Goal: Communication & Community: Answer question/provide support

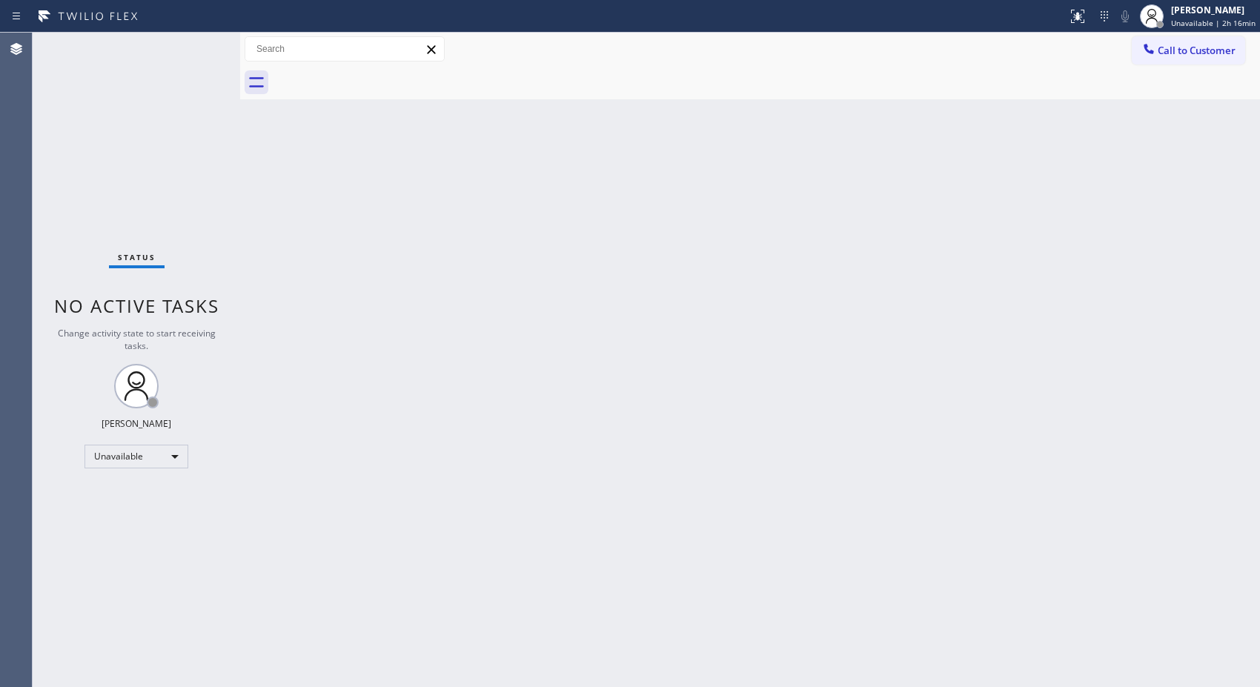
click at [565, 351] on div "Back to Dashboard Change Sender ID Customers Technicians Select a contact Outbo…" at bounding box center [750, 360] width 1020 height 654
click at [505, 312] on div "Back to Dashboard Change Sender ID Customers Technicians Select a contact Outbo…" at bounding box center [750, 360] width 1020 height 654
click at [906, 357] on div "Back to Dashboard Change Sender ID Customers Technicians Select a contact Outbo…" at bounding box center [750, 360] width 1020 height 654
click at [1174, 59] on button "Call to Customer" at bounding box center [1188, 50] width 113 height 28
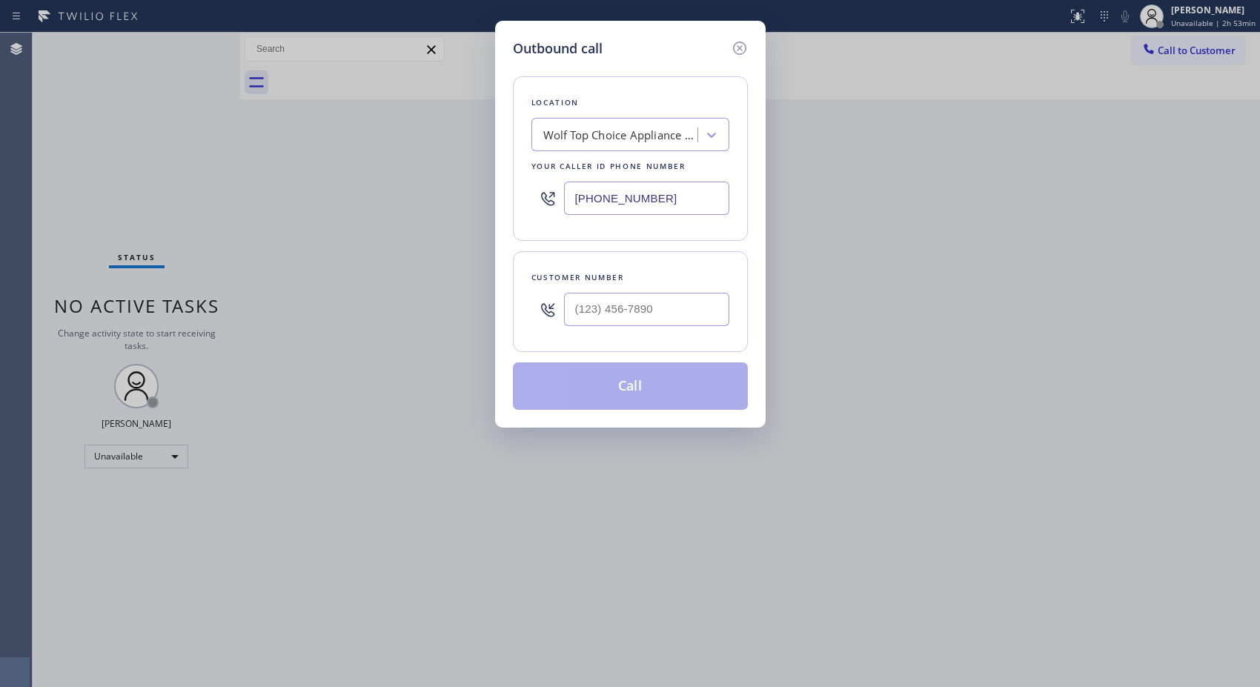
drag, startPoint x: 671, startPoint y: 197, endPoint x: 511, endPoint y: 159, distance: 163.8
click at [534, 180] on div "[PHONE_NUMBER]" at bounding box center [630, 198] width 198 height 48
paste input "323) 416-2342"
type input "[PHONE_NUMBER]"
click at [520, 302] on div "Customer number (___) ___-____" at bounding box center [630, 301] width 235 height 101
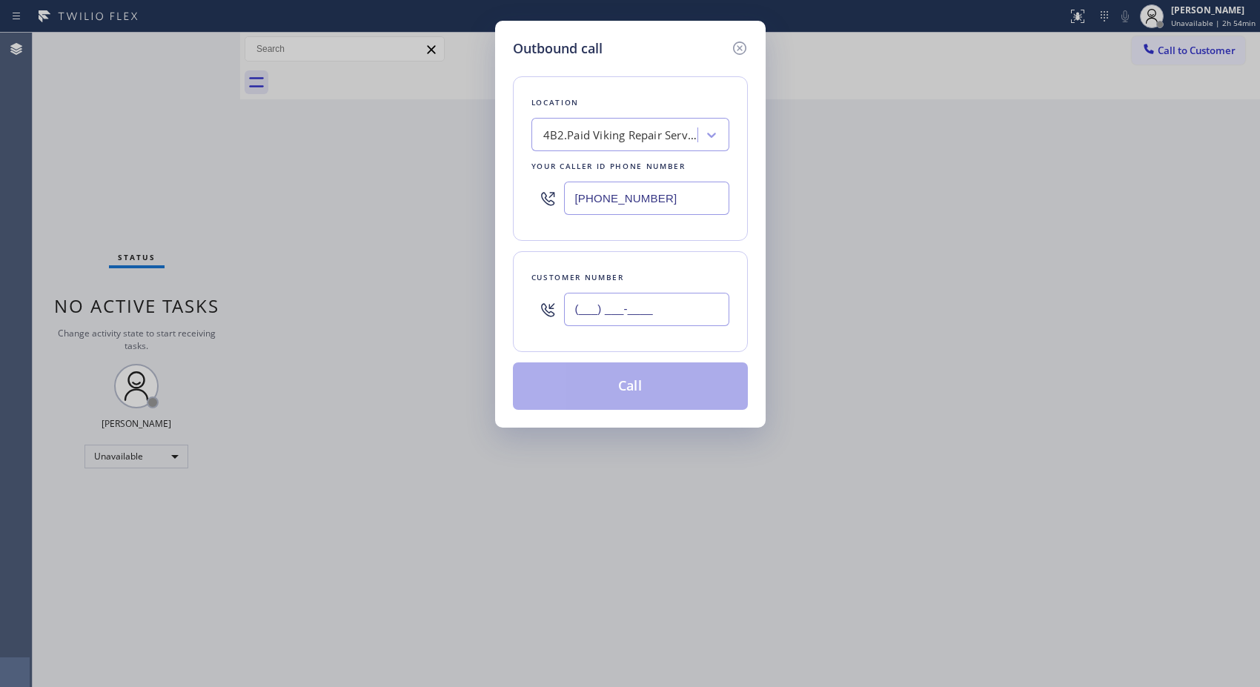
paste input "747) 724-9778"
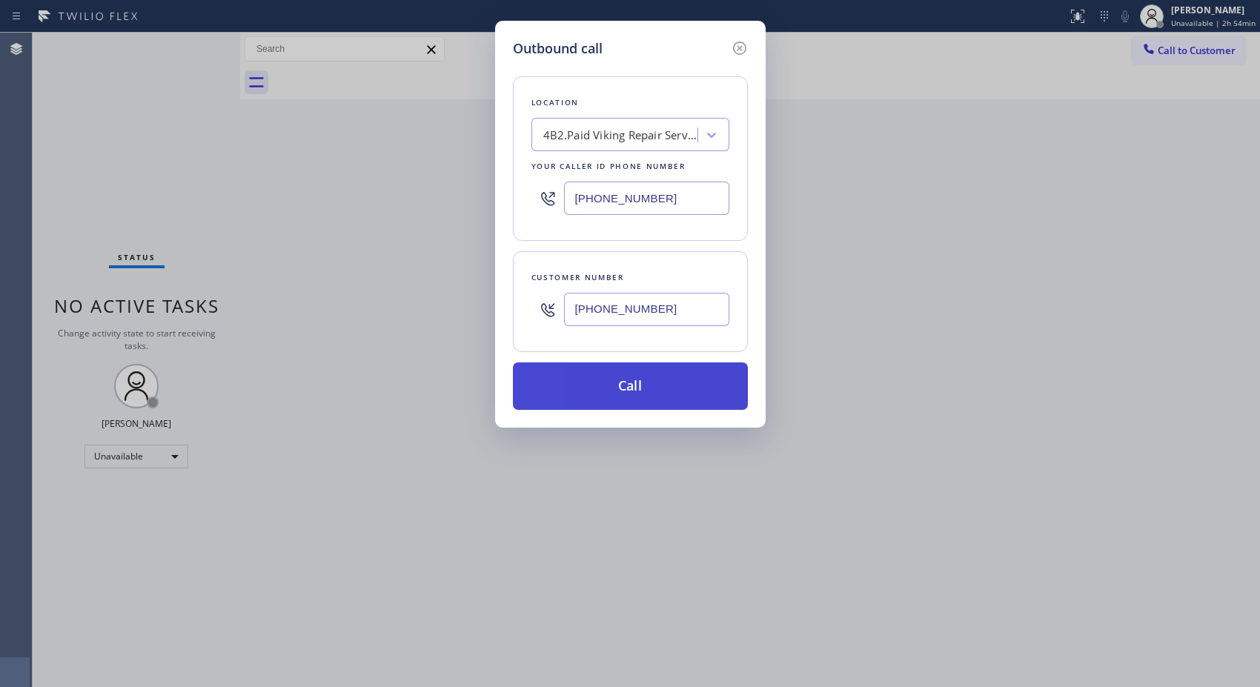
click at [653, 394] on button "Call" at bounding box center [630, 385] width 235 height 47
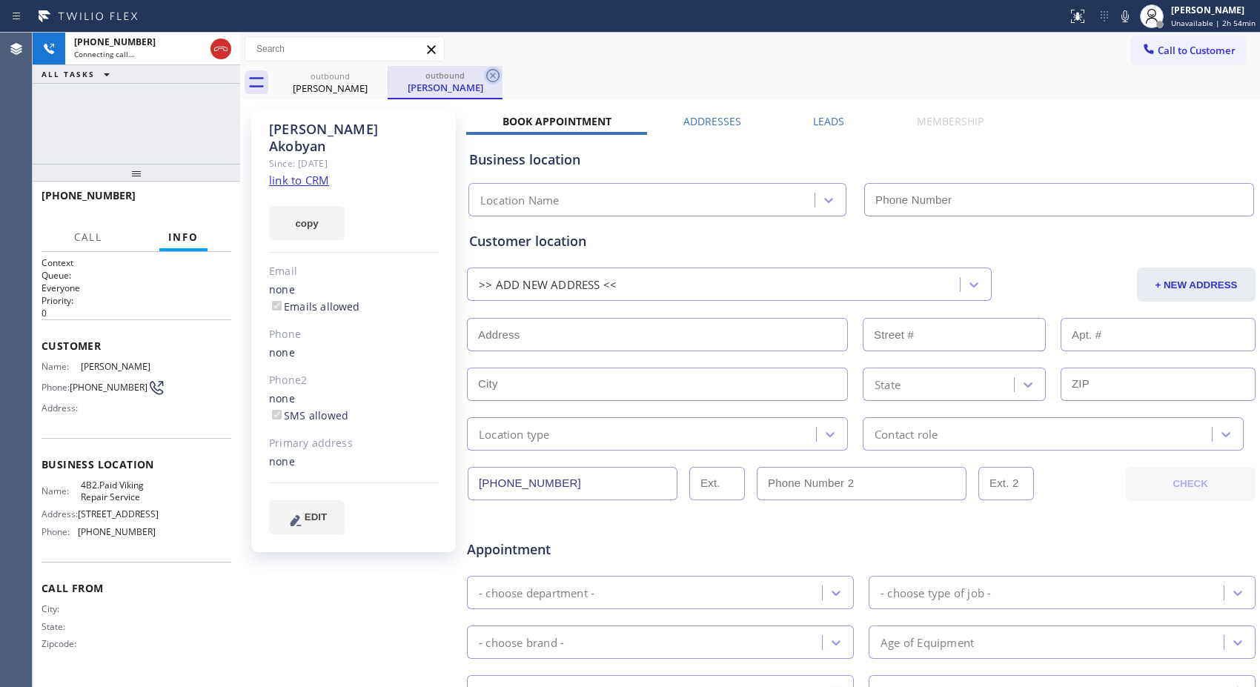
click at [499, 76] on icon at bounding box center [492, 75] width 13 height 13
drag, startPoint x: 145, startPoint y: 179, endPoint x: 148, endPoint y: 166, distance: 13.8
click at [148, 166] on div "[PHONE_NUMBER] Connecting call… ALL TASKS ALL TASKS ACTIVE TASKS TASKS IN WRAP …" at bounding box center [137, 360] width 208 height 654
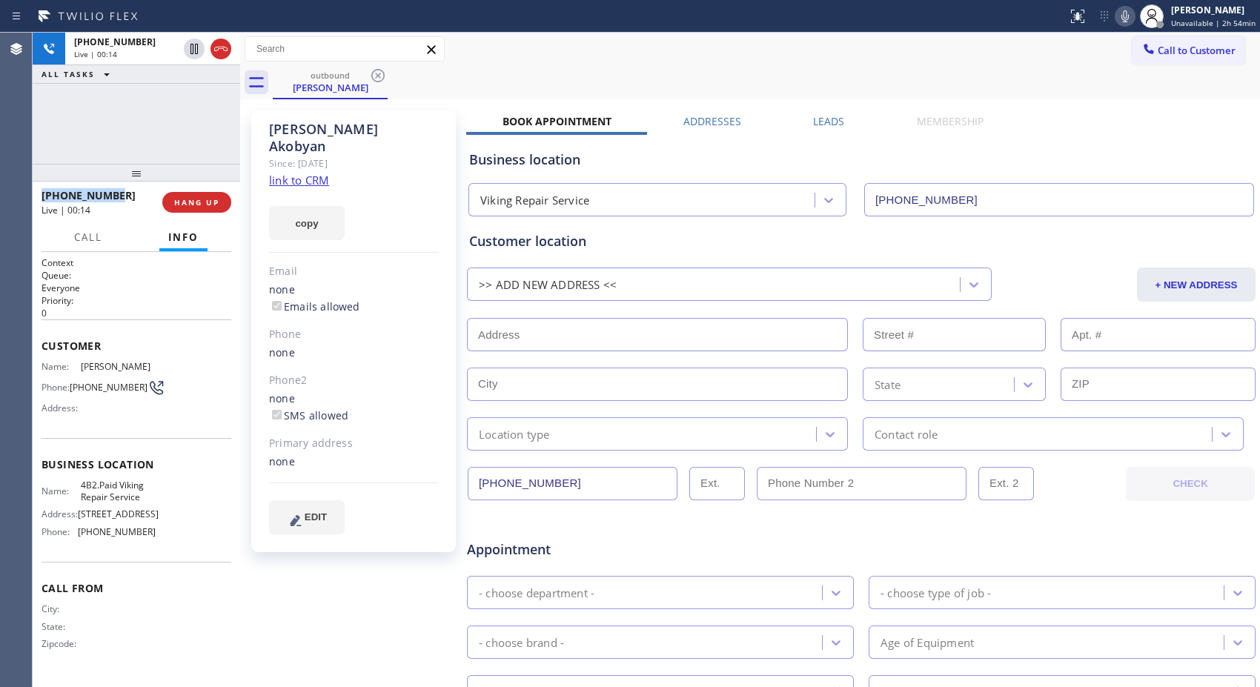
click at [1127, 20] on icon at bounding box center [1125, 16] width 18 height 18
click at [164, 128] on div "[PHONE_NUMBER] Live | 00:27 ALL TASKS ALL TASKS ACTIVE TASKS TASKS IN WRAP UP" at bounding box center [137, 98] width 208 height 131
click at [1146, 4] on div at bounding box center [1151, 16] width 33 height 33
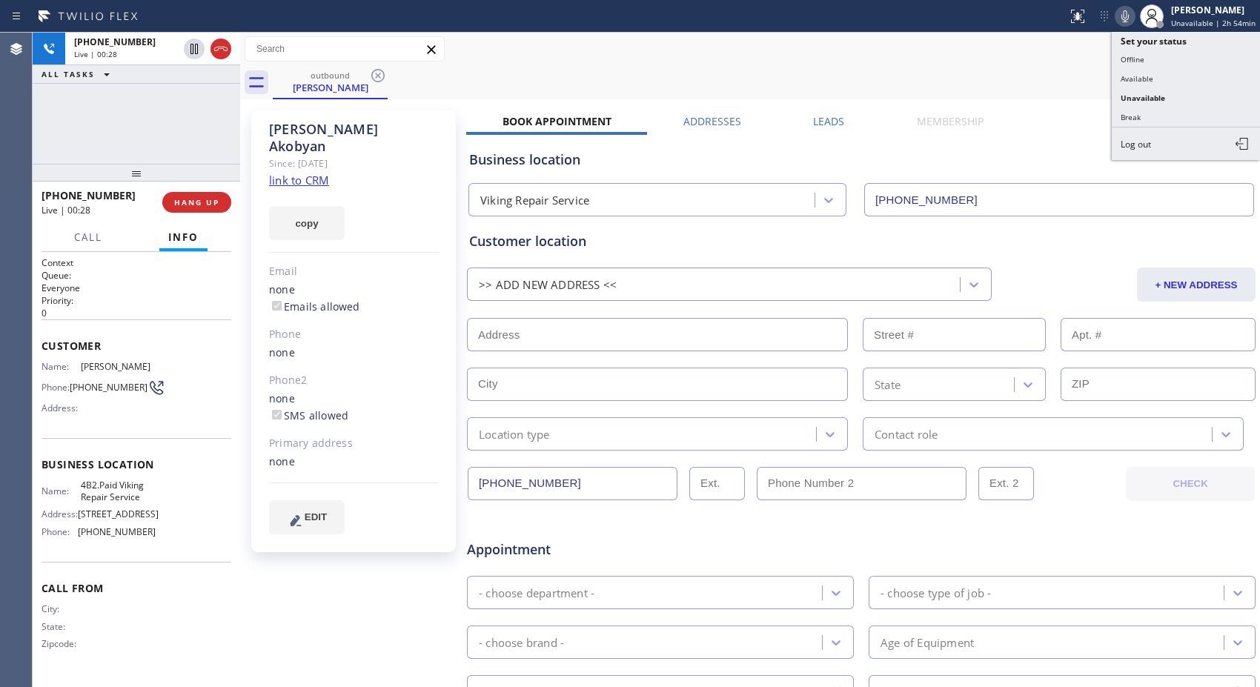
click at [1124, 10] on icon at bounding box center [1125, 16] width 18 height 18
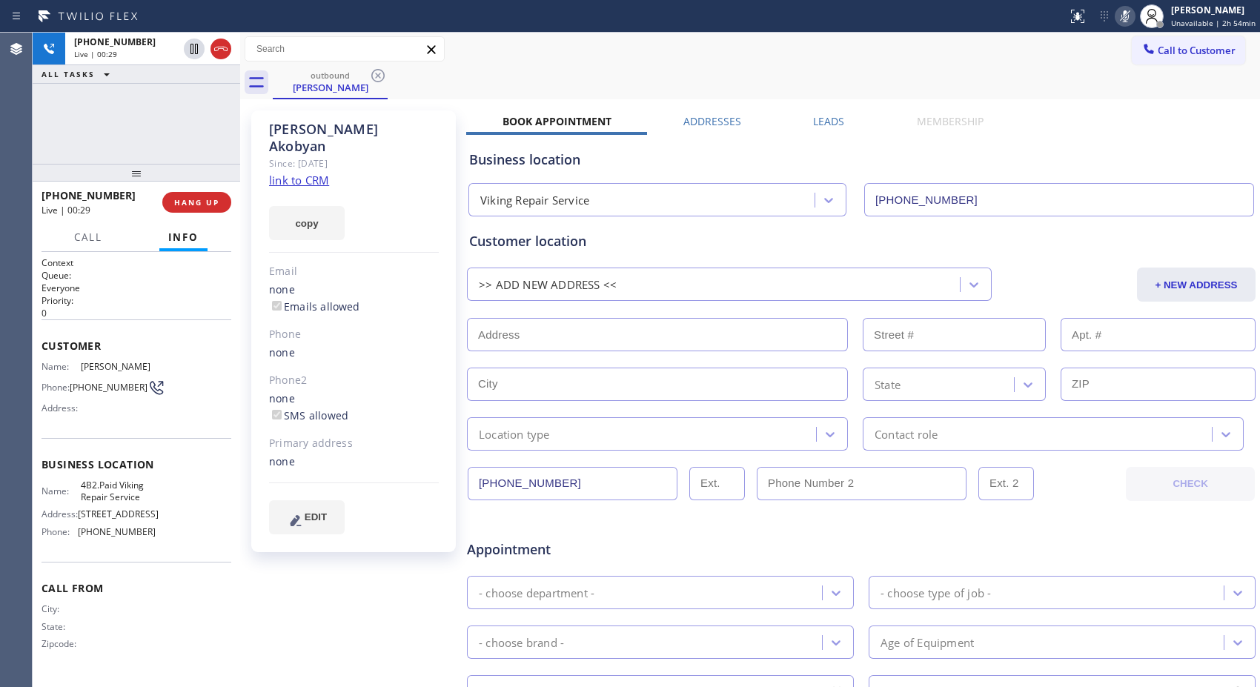
click at [1124, 10] on icon at bounding box center [1125, 16] width 18 height 18
click at [205, 197] on span "HANG UP" at bounding box center [196, 202] width 45 height 10
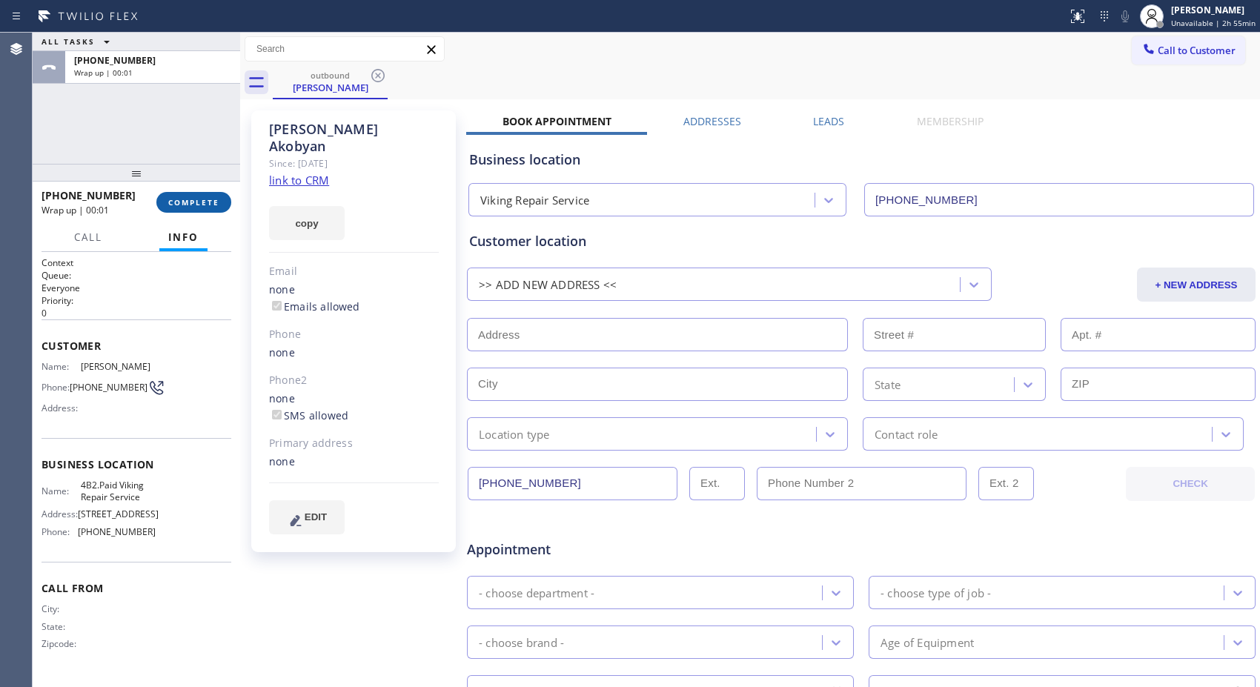
click at [197, 202] on span "COMPLETE" at bounding box center [193, 202] width 51 height 10
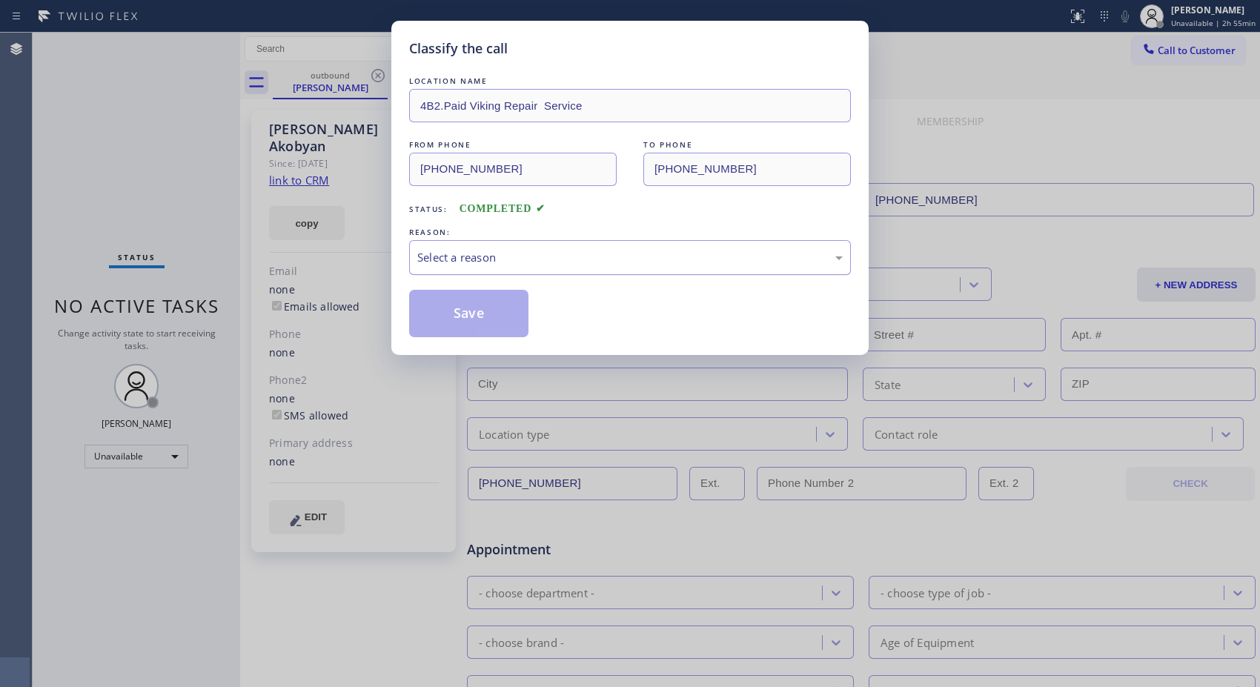
click at [597, 261] on div "Select a reason" at bounding box center [629, 257] width 425 height 17
click at [485, 326] on button "Save" at bounding box center [468, 313] width 119 height 47
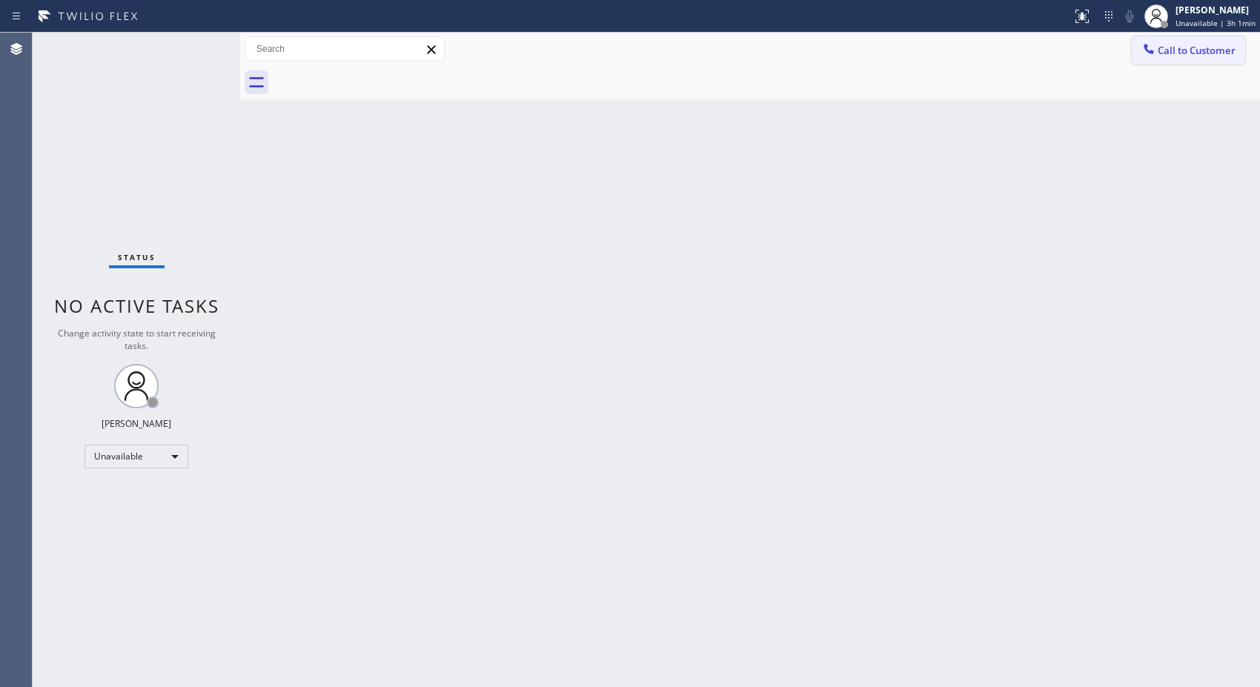
click at [1189, 48] on span "Call to Customer" at bounding box center [1197, 50] width 78 height 13
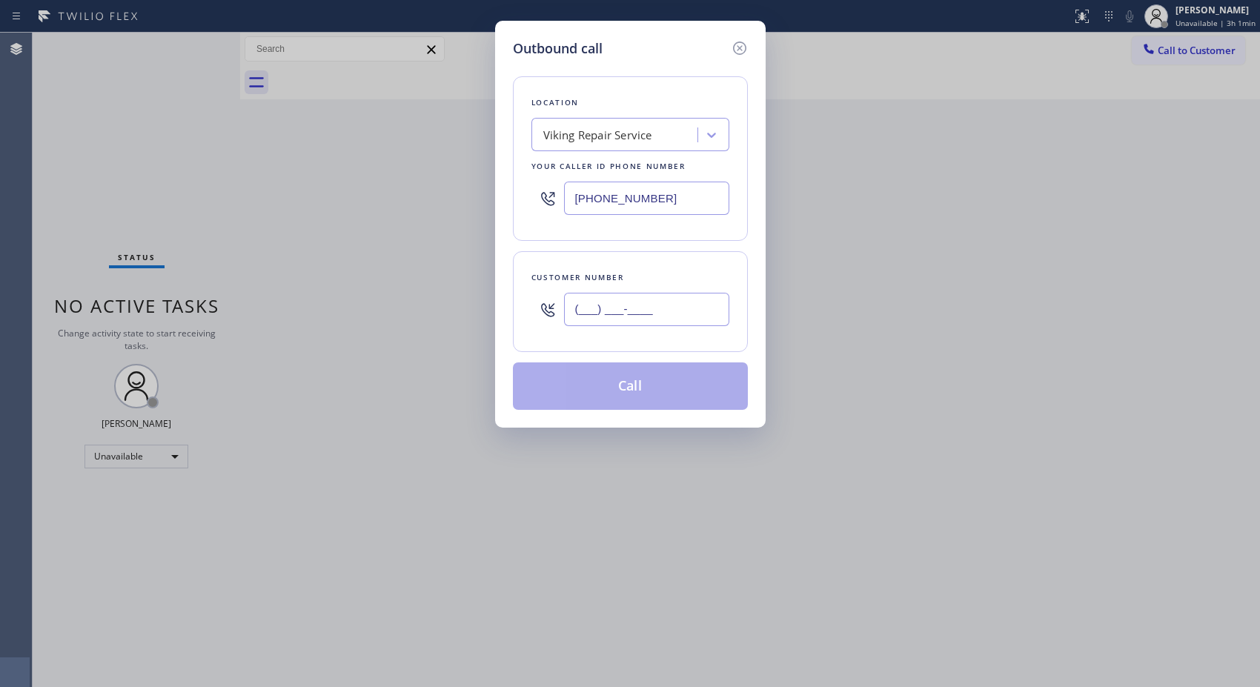
drag, startPoint x: 568, startPoint y: 277, endPoint x: 473, endPoint y: 236, distance: 103.5
click at [487, 250] on div "Outbound call Location Viking Repair Service Your caller id phone number [PHONE…" at bounding box center [630, 343] width 1260 height 687
paste input "720) 660-5790"
type input "[PHONE_NUMBER]"
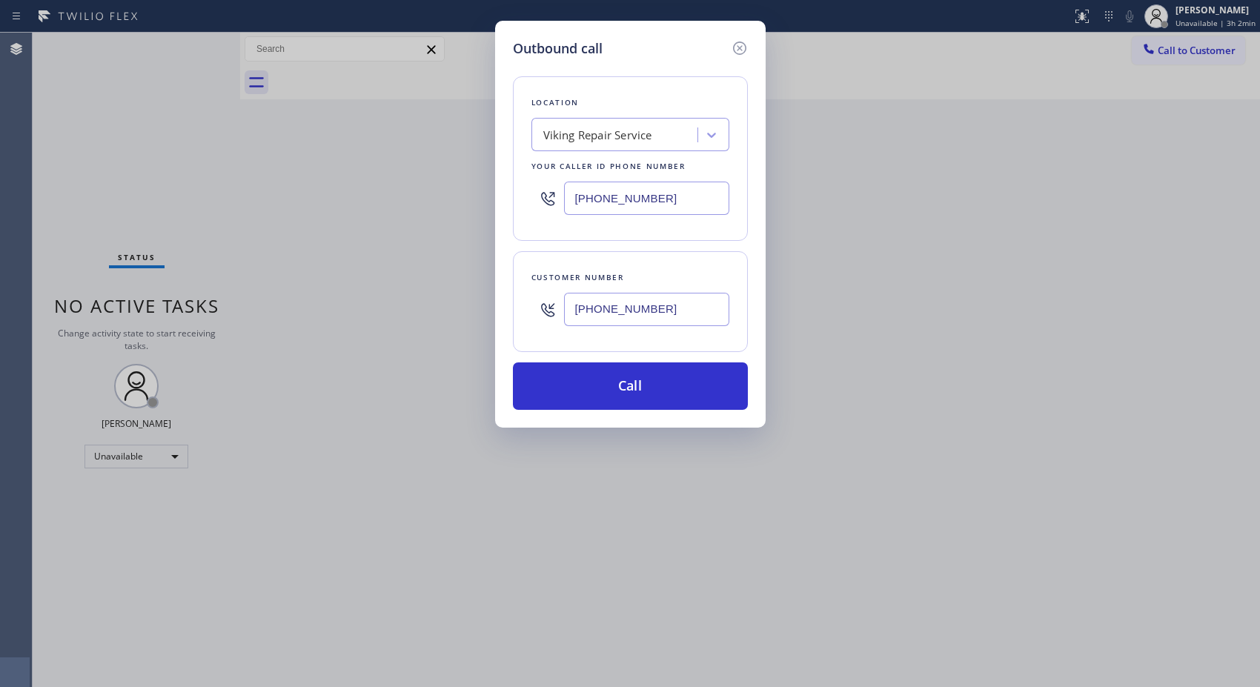
drag, startPoint x: 674, startPoint y: 196, endPoint x: 517, endPoint y: 191, distance: 157.2
click at [521, 193] on div "Location Viking Repair Service Your caller id phone number [PHONE_NUMBER]" at bounding box center [630, 158] width 235 height 165
paste input "888) 859-4448"
type input "[PHONE_NUMBER]"
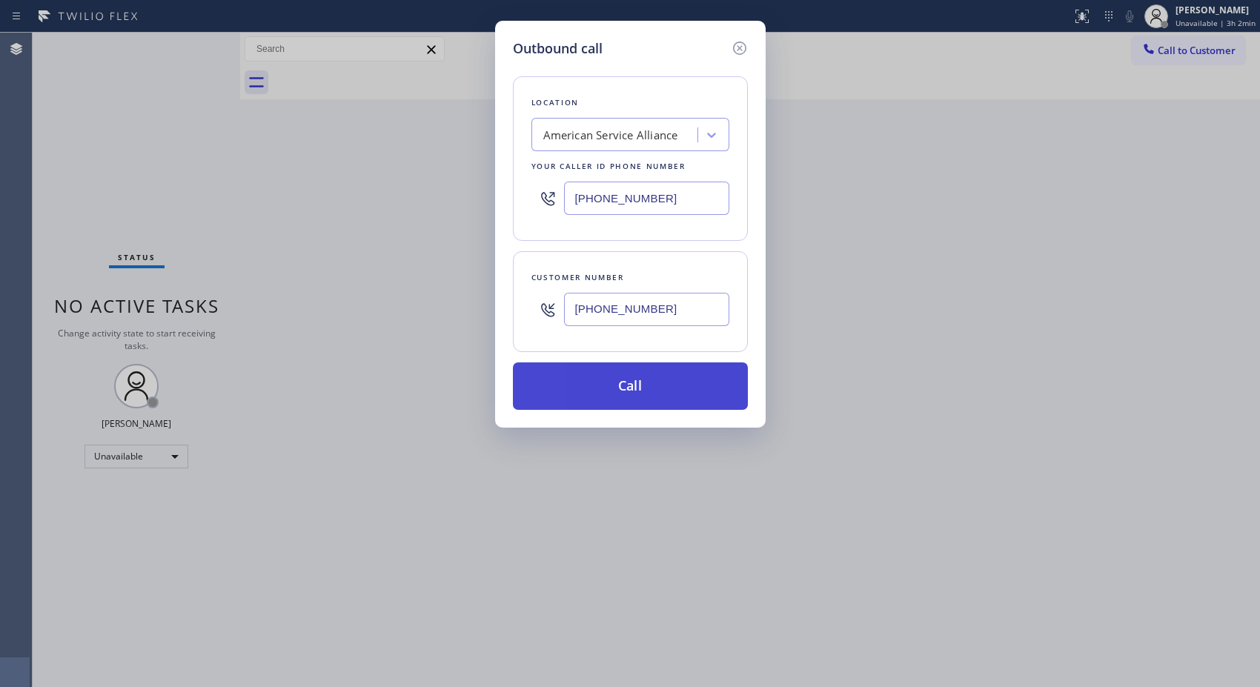
click at [664, 390] on button "Call" at bounding box center [630, 385] width 235 height 47
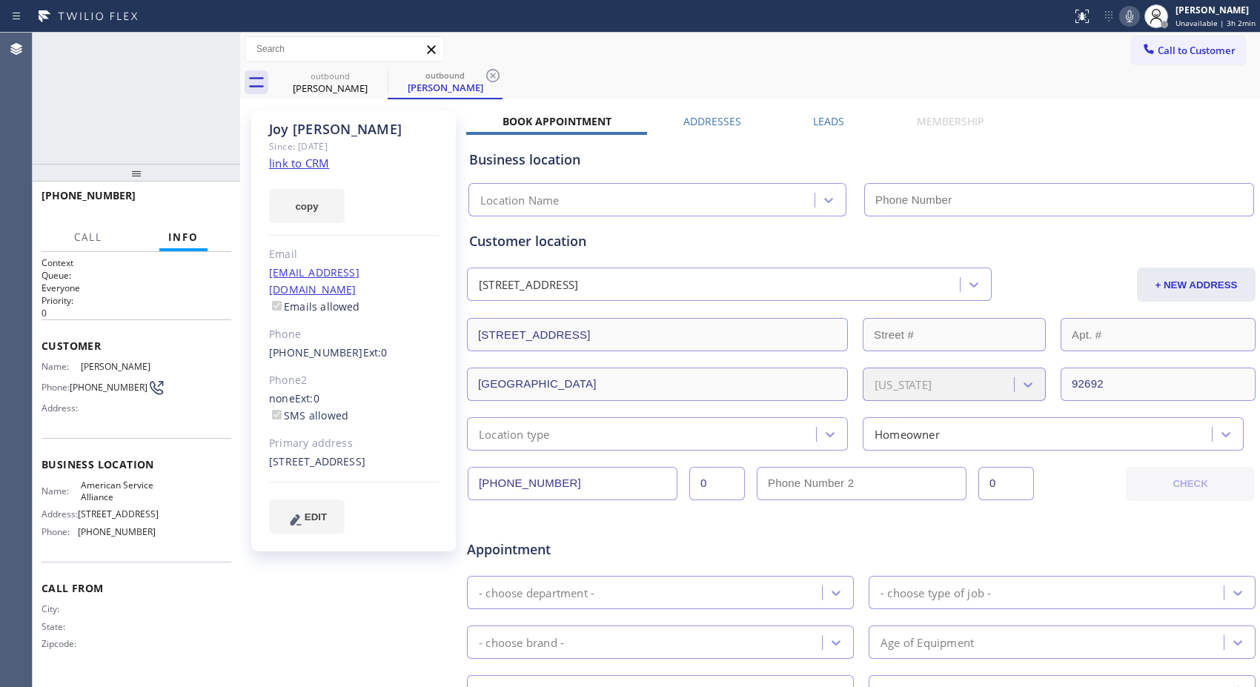
type input "[PHONE_NUMBER]"
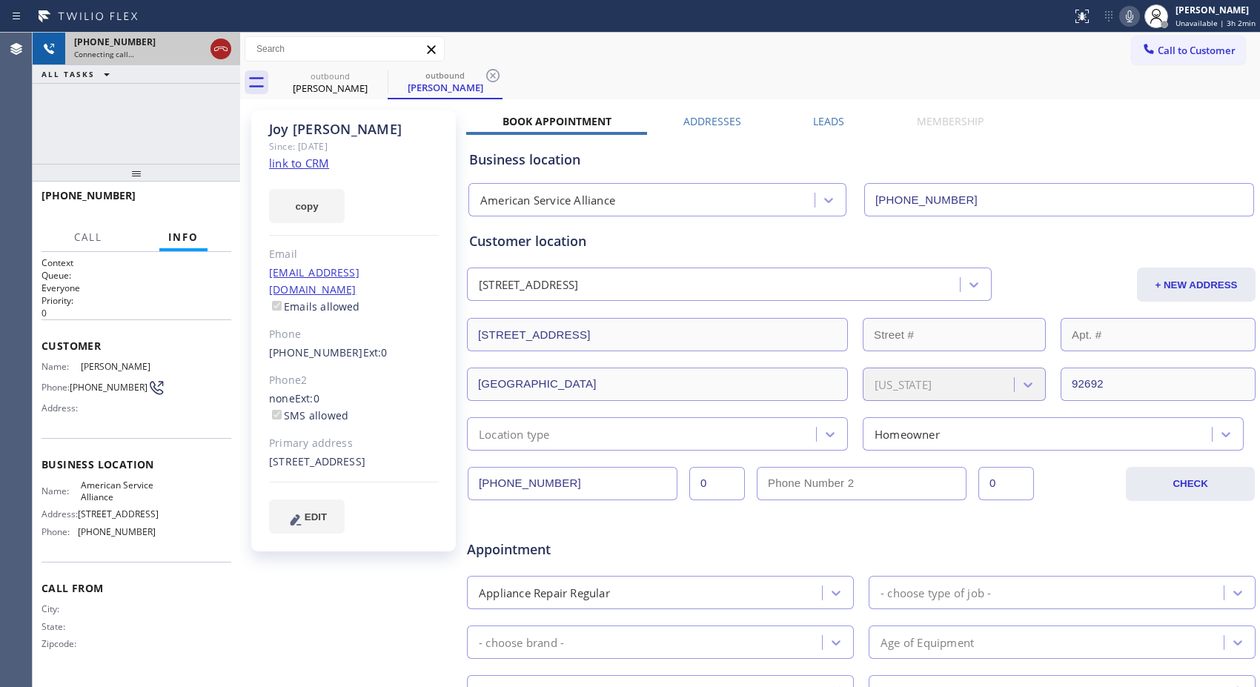
click at [222, 50] on icon at bounding box center [221, 49] width 18 height 18
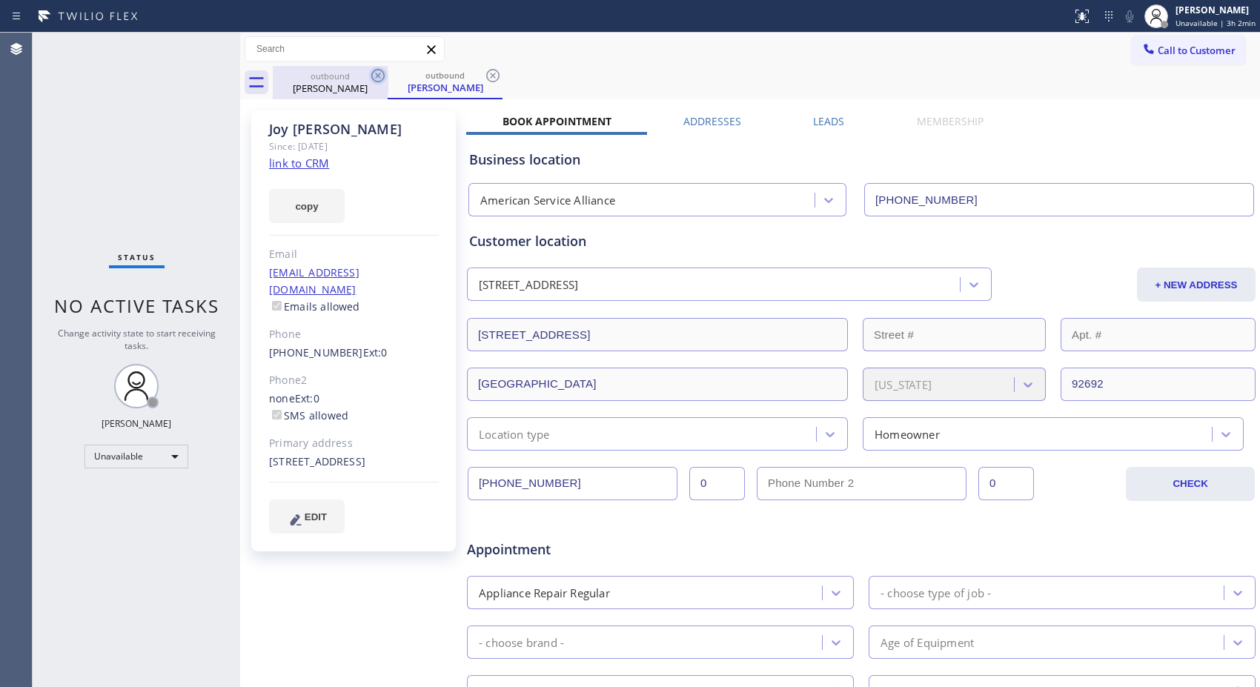
click at [376, 75] on icon at bounding box center [377, 75] width 13 height 13
click at [0, 0] on icon at bounding box center [0, 0] width 0 height 0
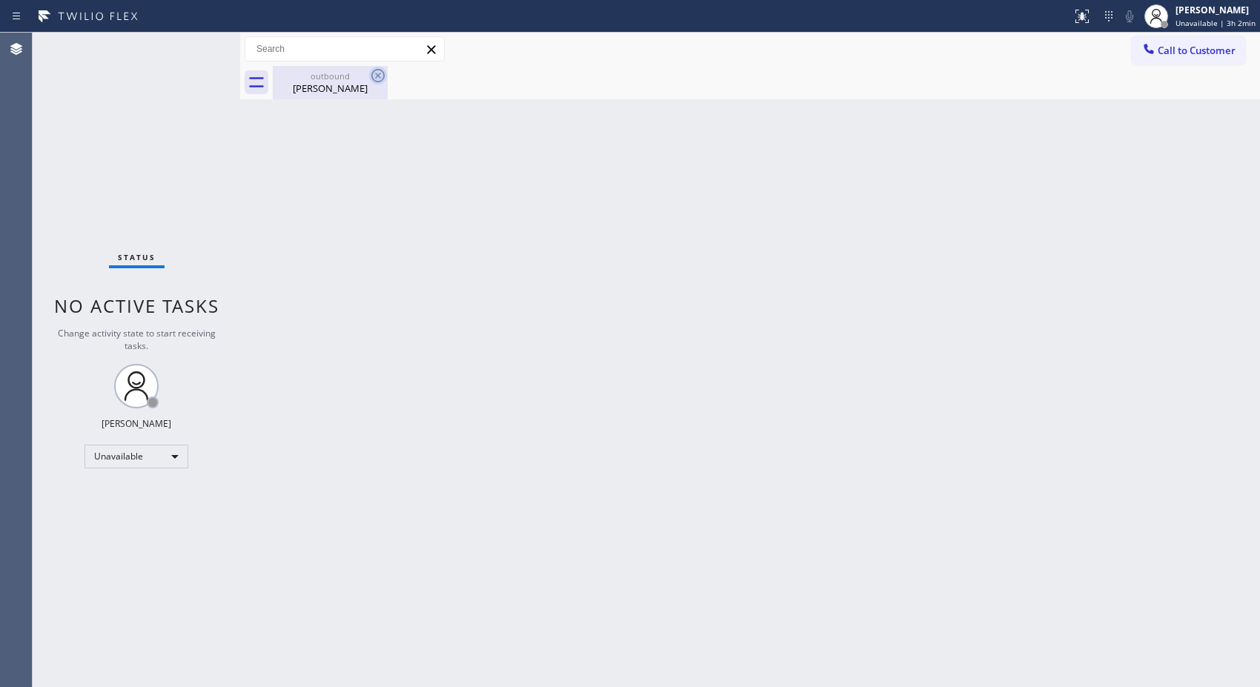
click at [376, 73] on icon at bounding box center [378, 76] width 18 height 18
click at [335, 70] on div "outbound" at bounding box center [330, 75] width 112 height 11
click at [1177, 50] on span "Call to Customer" at bounding box center [1197, 50] width 78 height 13
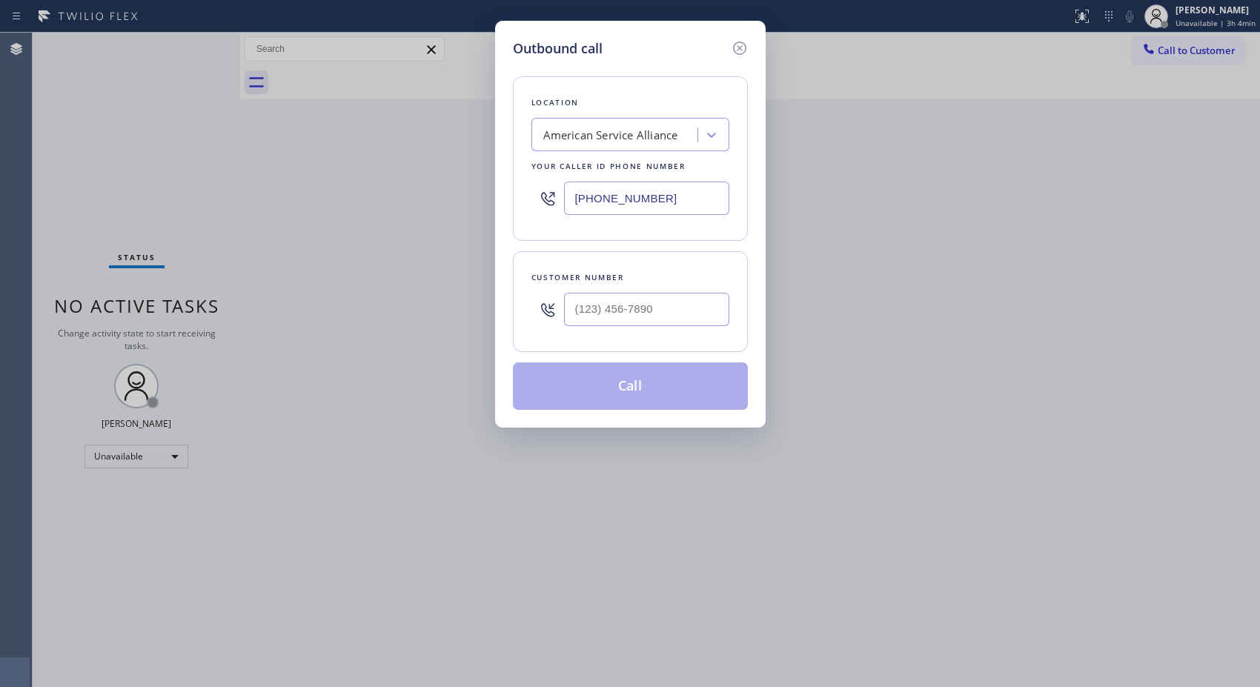
drag, startPoint x: 673, startPoint y: 203, endPoint x: 425, endPoint y: 61, distance: 286.2
click at [454, 154] on div "Outbound call Location American Service Alliance Your caller id phone number [P…" at bounding box center [630, 343] width 1260 height 687
paste input "58) 465-4475"
type input "[PHONE_NUMBER]"
drag, startPoint x: 677, startPoint y: 313, endPoint x: 540, endPoint y: 293, distance: 138.5
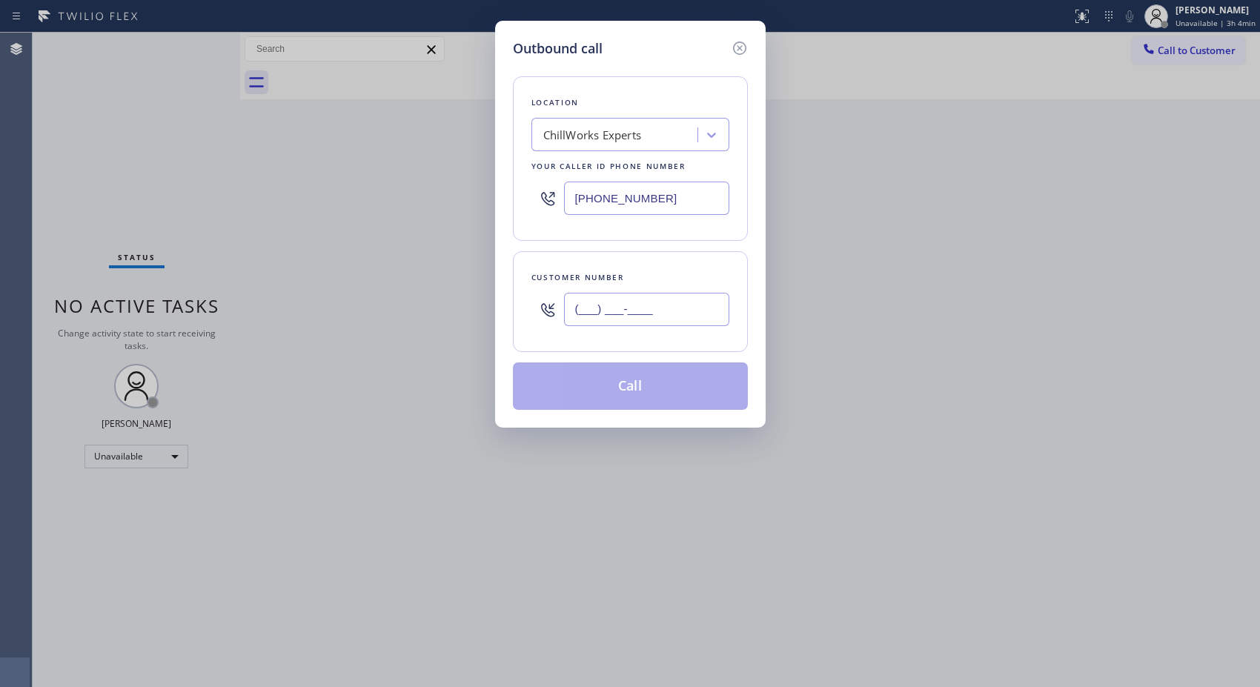
click at [540, 294] on div "(___) ___-____" at bounding box center [630, 309] width 198 height 48
paste input "554) 588-3020"
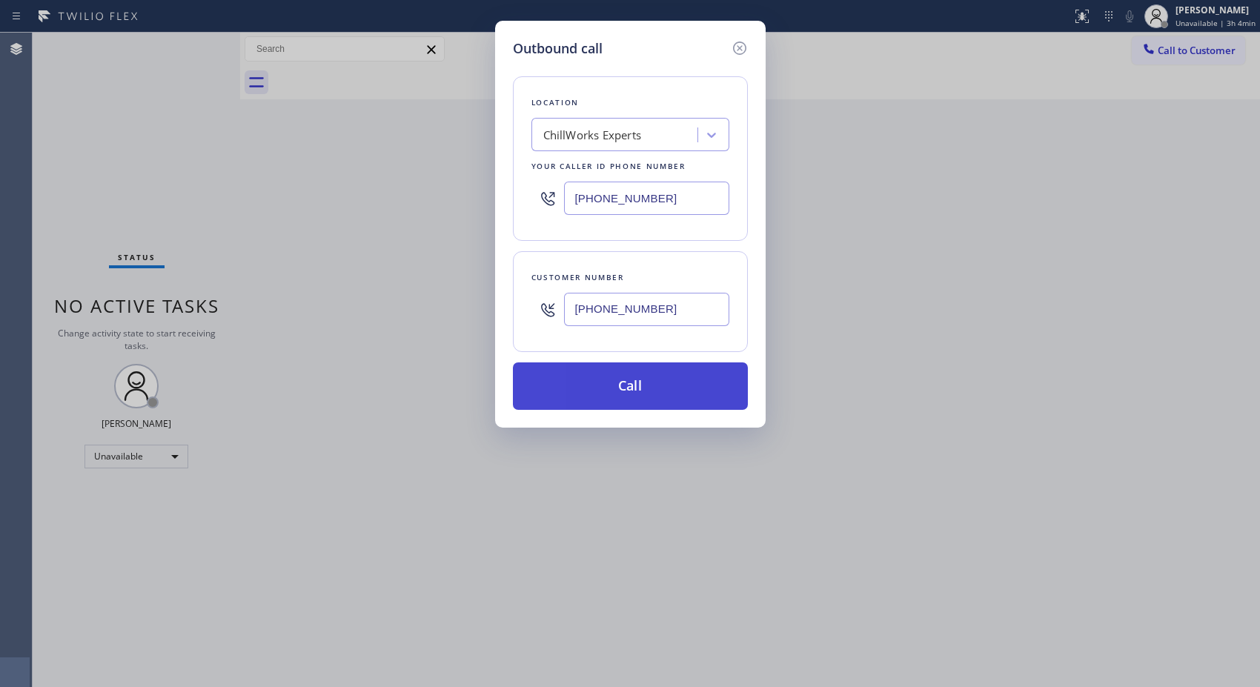
type input "[PHONE_NUMBER]"
click at [678, 389] on button "Call" at bounding box center [630, 385] width 235 height 47
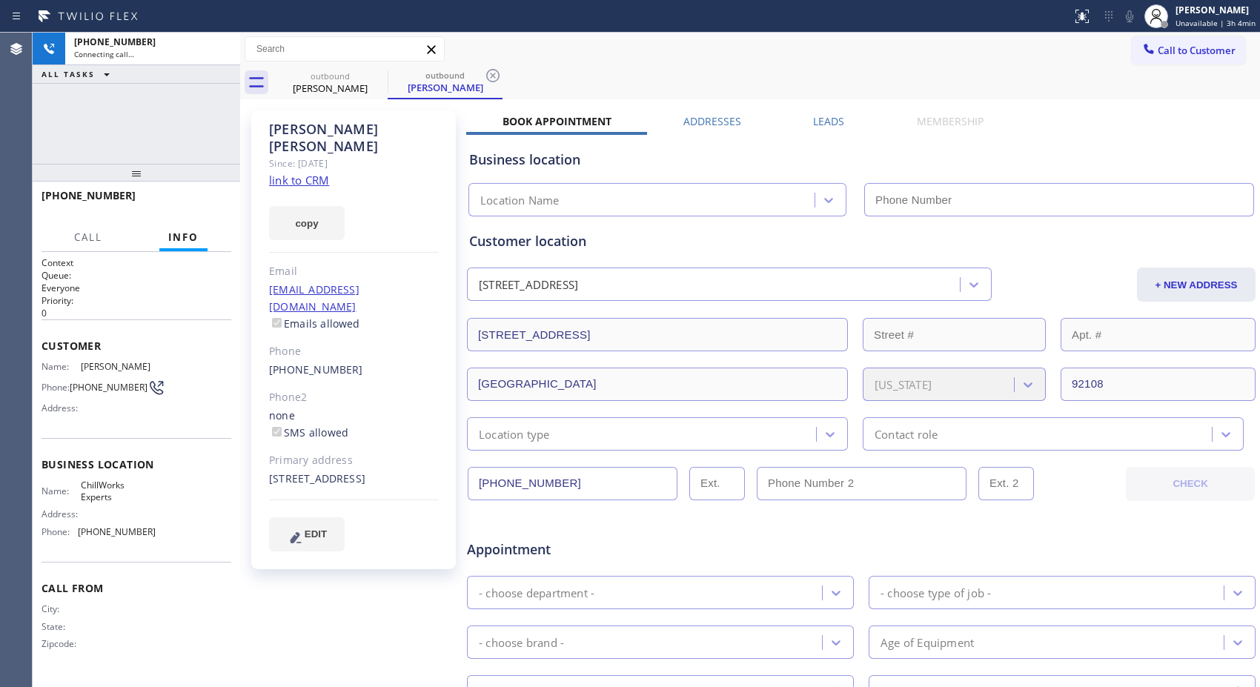
drag, startPoint x: 495, startPoint y: 72, endPoint x: 516, endPoint y: 42, distance: 36.2
click at [495, 72] on icon at bounding box center [493, 76] width 18 height 18
type input "[PHONE_NUMBER]"
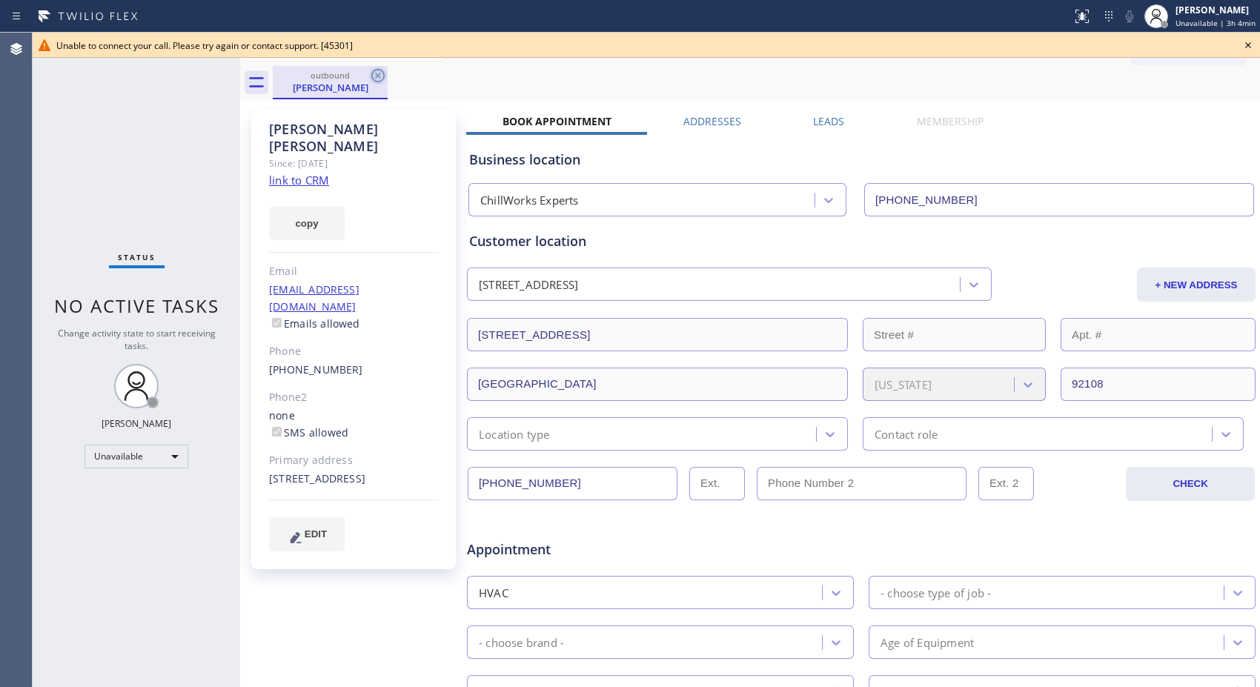
click at [382, 79] on icon at bounding box center [378, 76] width 18 height 18
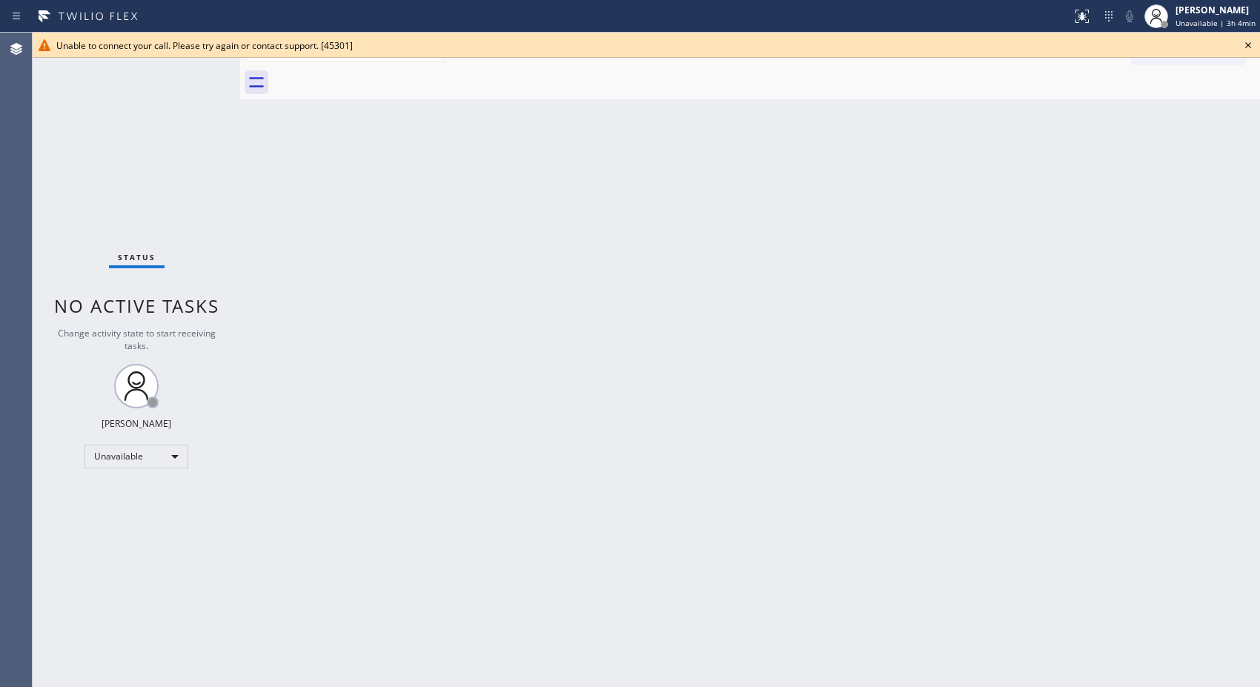
click at [1246, 44] on icon at bounding box center [1248, 45] width 18 height 18
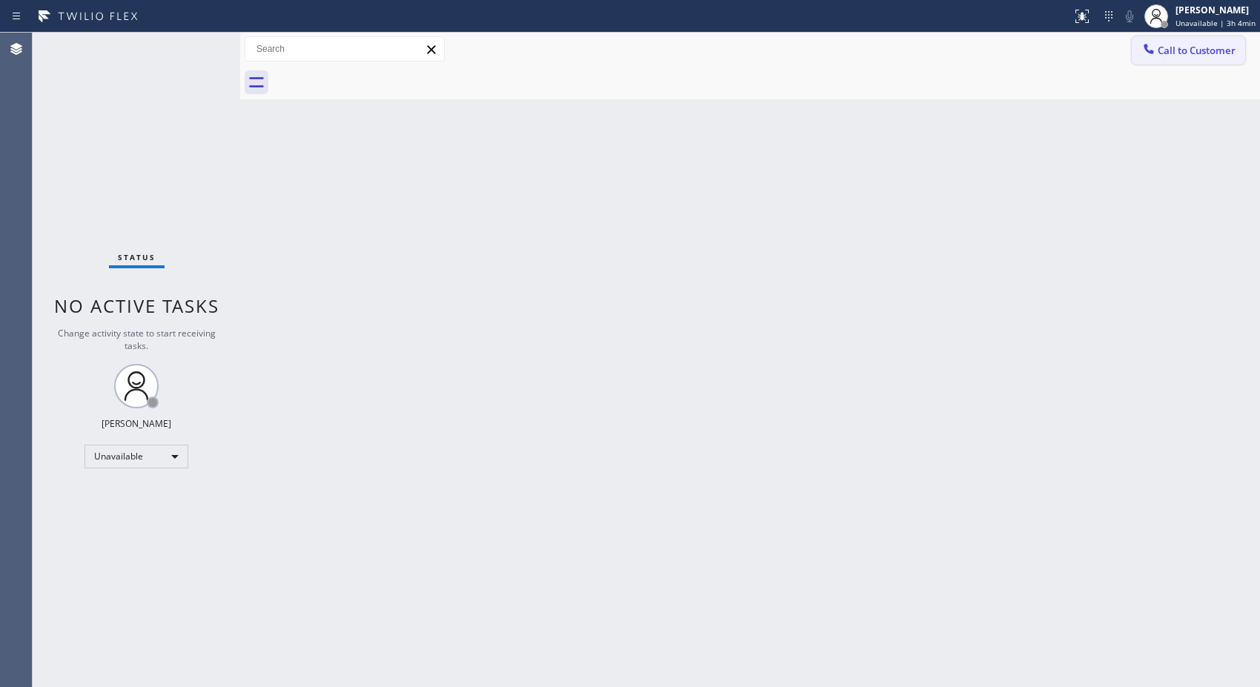
click at [1221, 52] on span "Call to Customer" at bounding box center [1197, 50] width 78 height 13
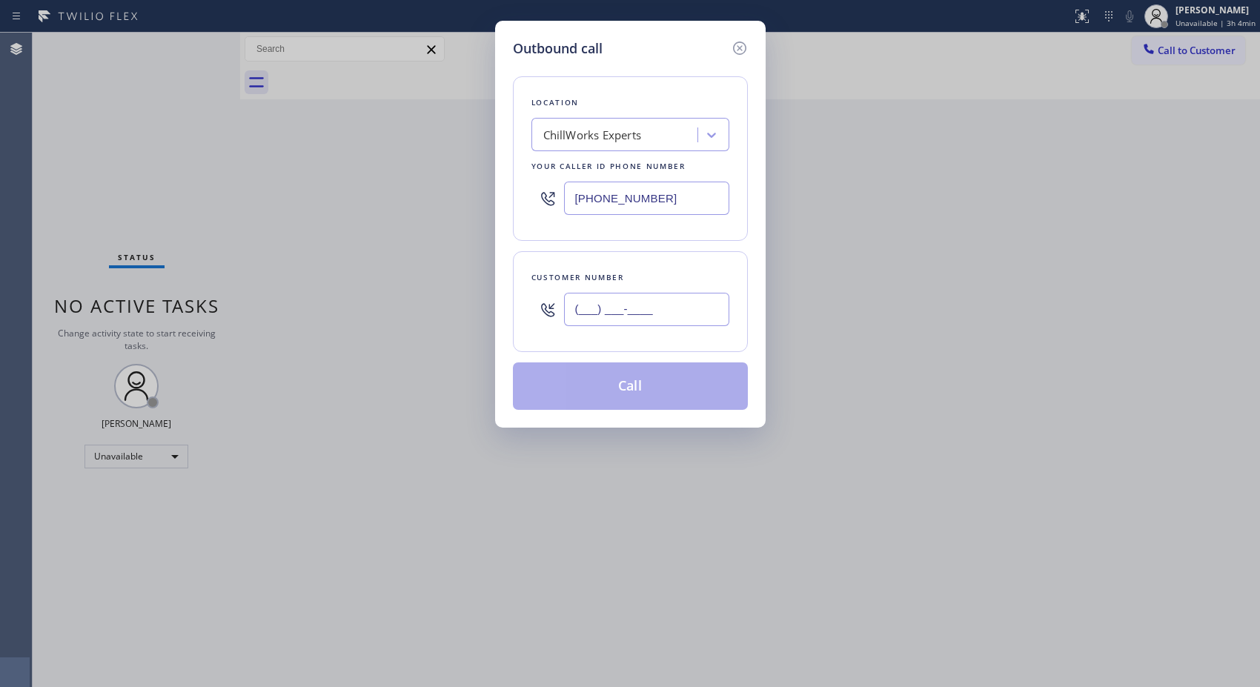
drag, startPoint x: 601, startPoint y: 298, endPoint x: 531, endPoint y: 293, distance: 69.8
click at [535, 297] on div "(___) ___-____" at bounding box center [630, 309] width 198 height 48
paste input "554) 588-3020"
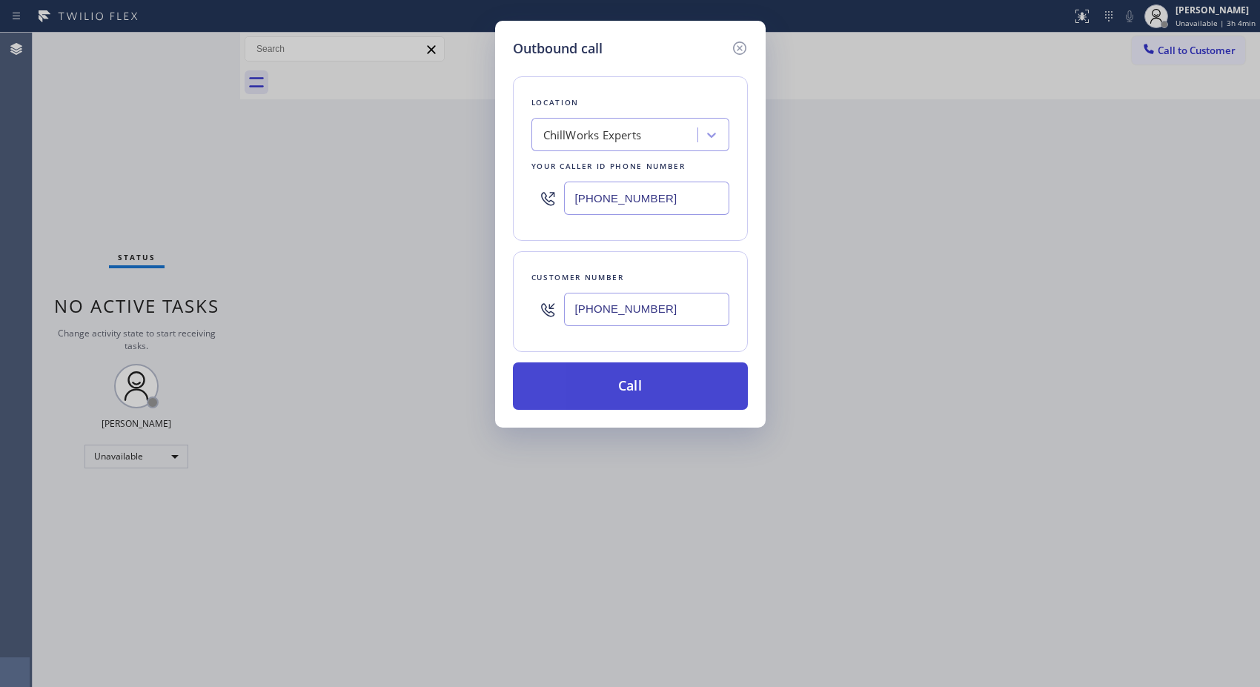
type input "[PHONE_NUMBER]"
click at [676, 397] on button "Call" at bounding box center [630, 385] width 235 height 47
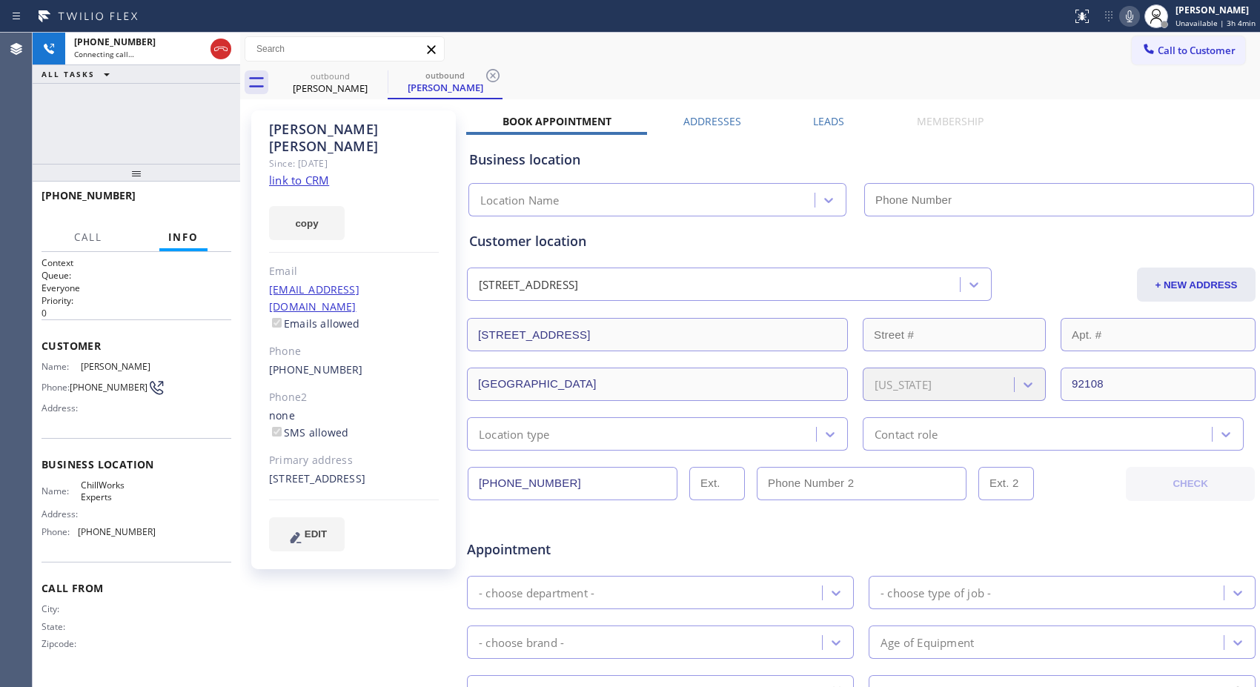
type input "[PHONE_NUMBER]"
click at [494, 85] on div "[PERSON_NAME]" at bounding box center [445, 87] width 112 height 13
click at [489, 77] on icon at bounding box center [493, 76] width 18 height 18
drag, startPoint x: 132, startPoint y: 181, endPoint x: 141, endPoint y: 127, distance: 54.8
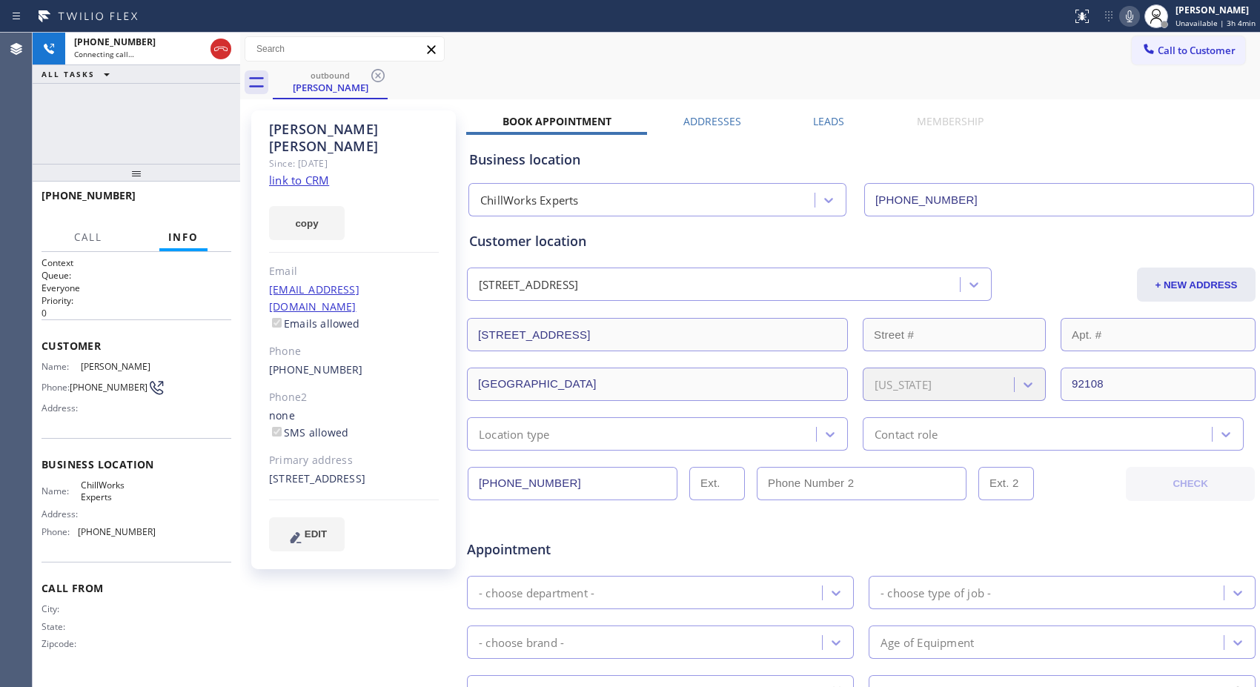
click at [141, 127] on div "[PHONE_NUMBER] Connecting call… ALL TASKS ALL TASKS ACTIVE TASKS TASKS IN WRAP …" at bounding box center [137, 360] width 208 height 654
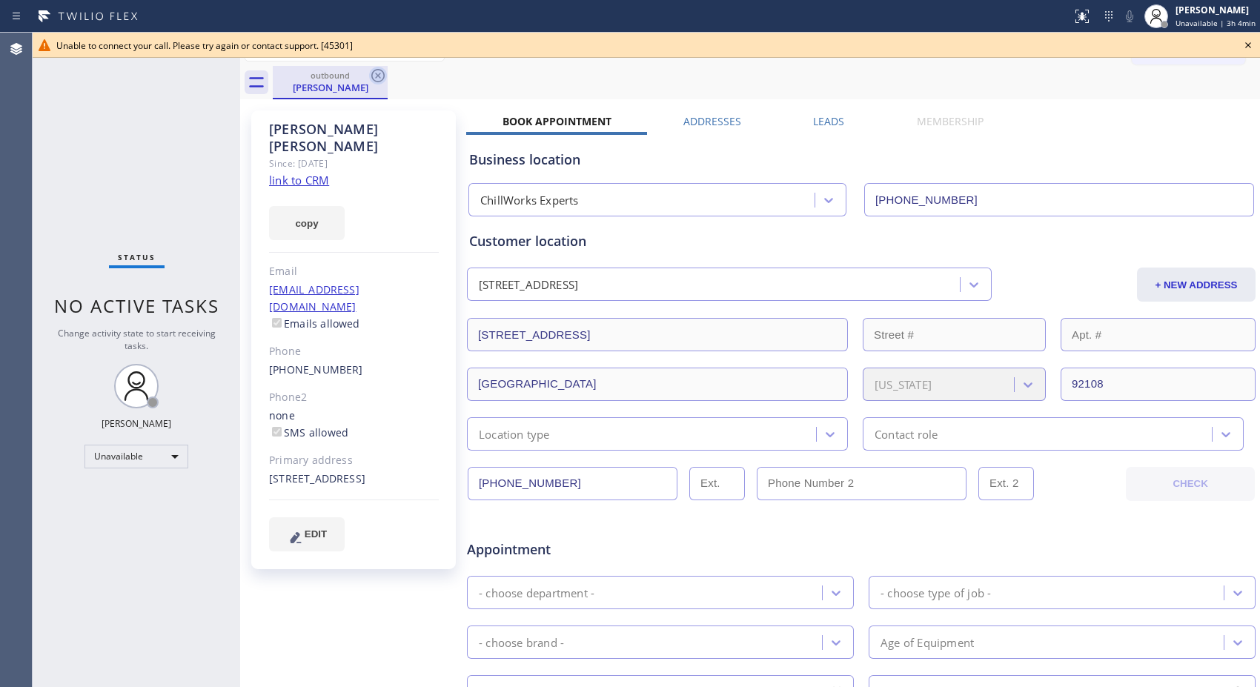
click at [379, 76] on icon at bounding box center [377, 75] width 13 height 13
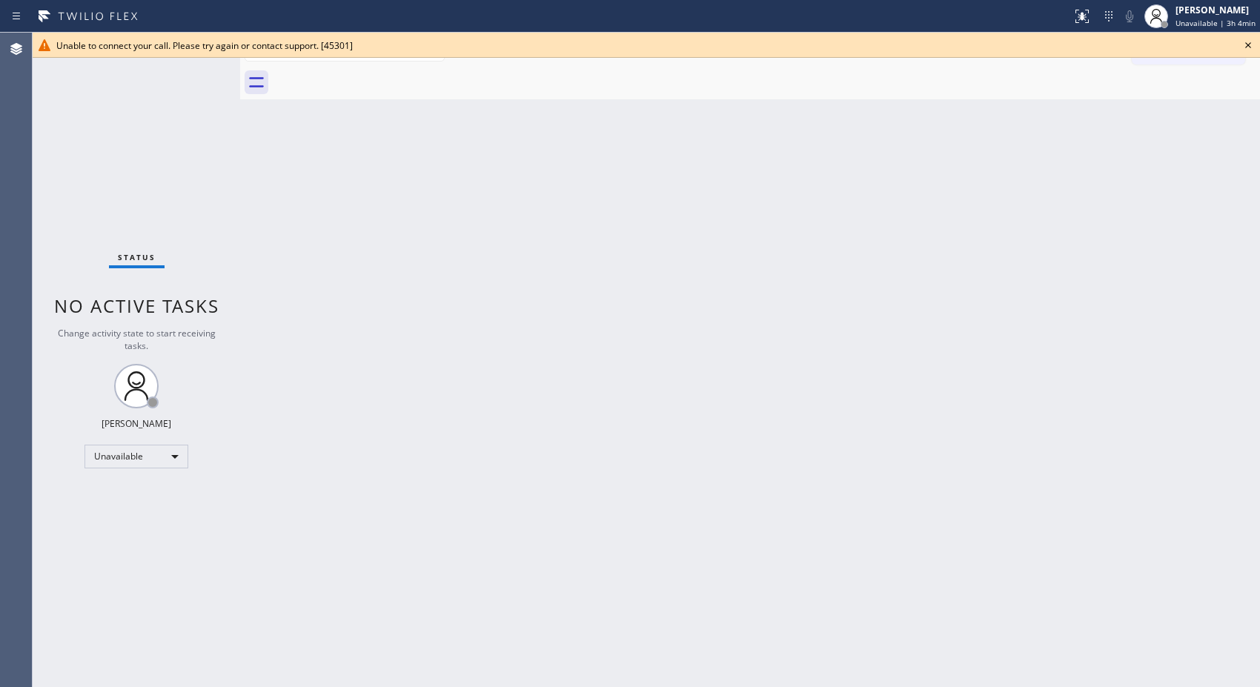
click at [1243, 42] on icon at bounding box center [1248, 45] width 18 height 18
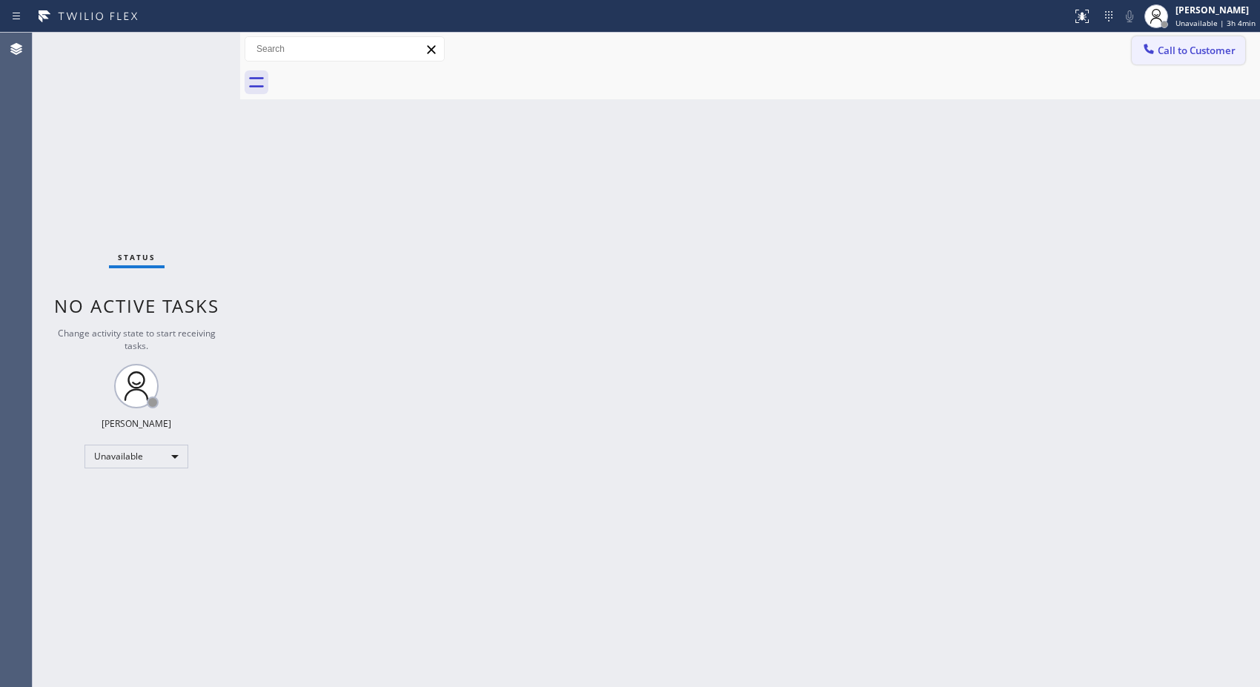
click at [1224, 53] on span "Call to Customer" at bounding box center [1197, 50] width 78 height 13
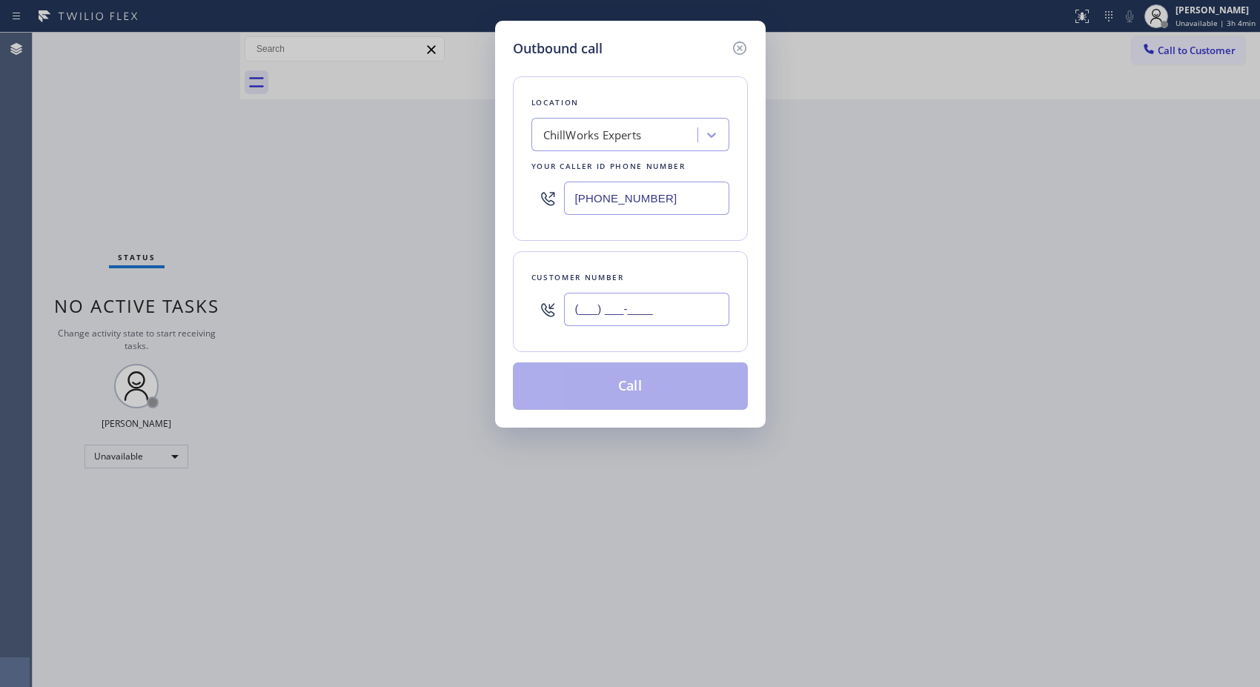
drag, startPoint x: 680, startPoint y: 307, endPoint x: 520, endPoint y: 297, distance: 160.4
click at [522, 309] on div "Customer number (___) ___-____" at bounding box center [630, 301] width 235 height 101
paste input "554) 588-3020"
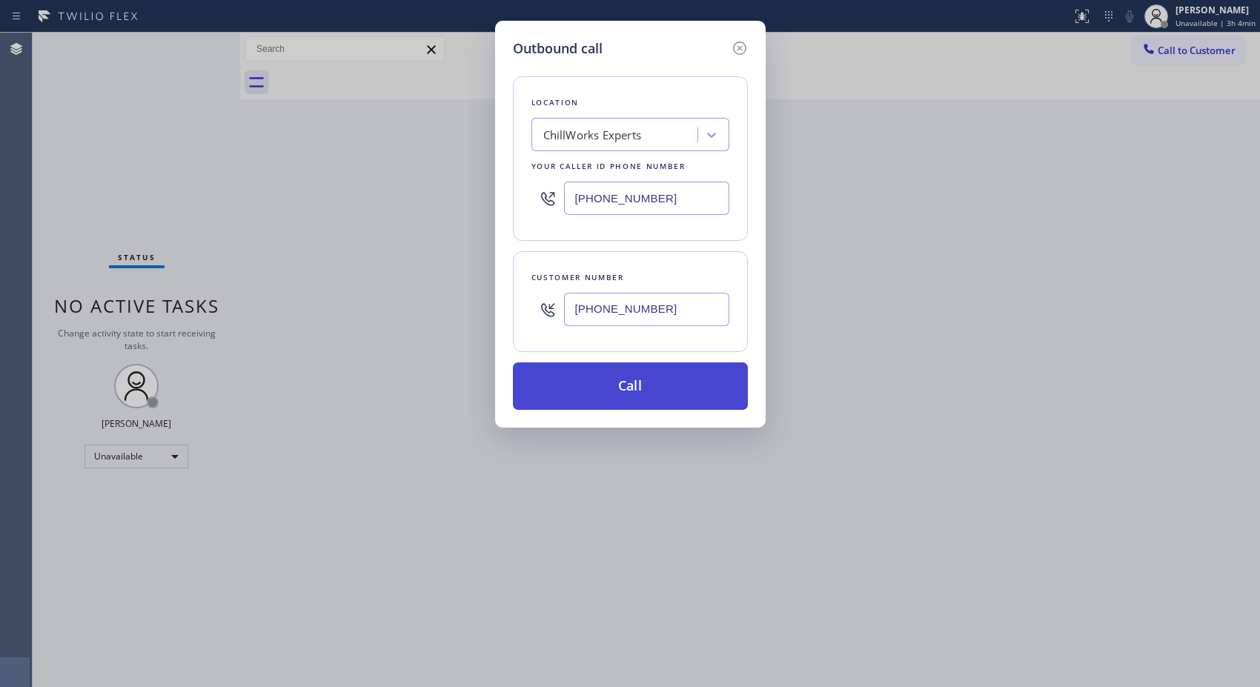
type input "[PHONE_NUMBER]"
click at [687, 390] on button "Call" at bounding box center [630, 385] width 235 height 47
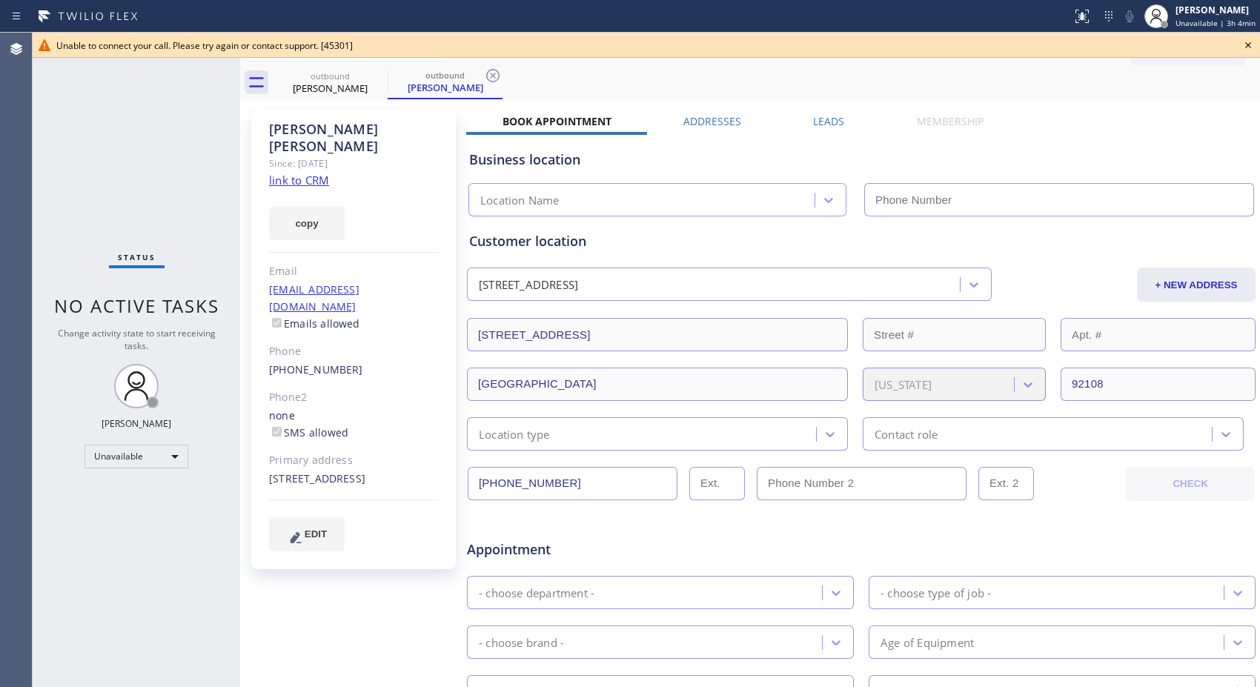
type input "[PHONE_NUMBER]"
click at [1245, 44] on icon at bounding box center [1248, 45] width 18 height 18
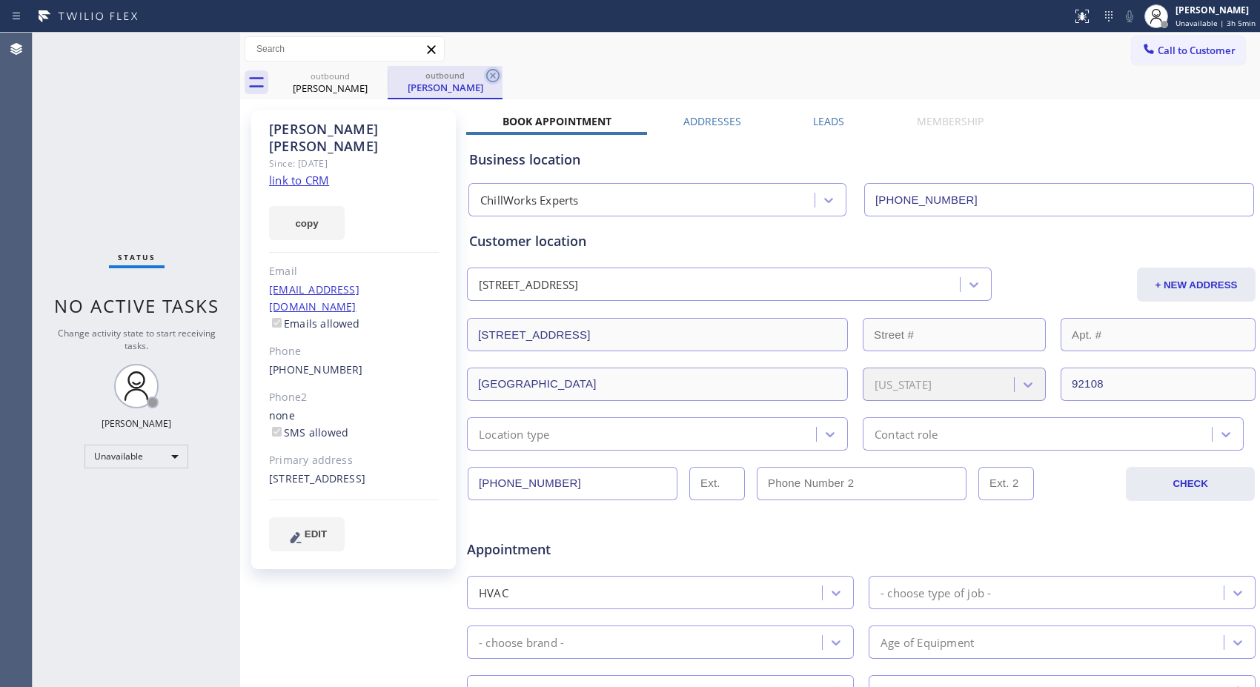
click at [494, 75] on icon at bounding box center [493, 76] width 18 height 18
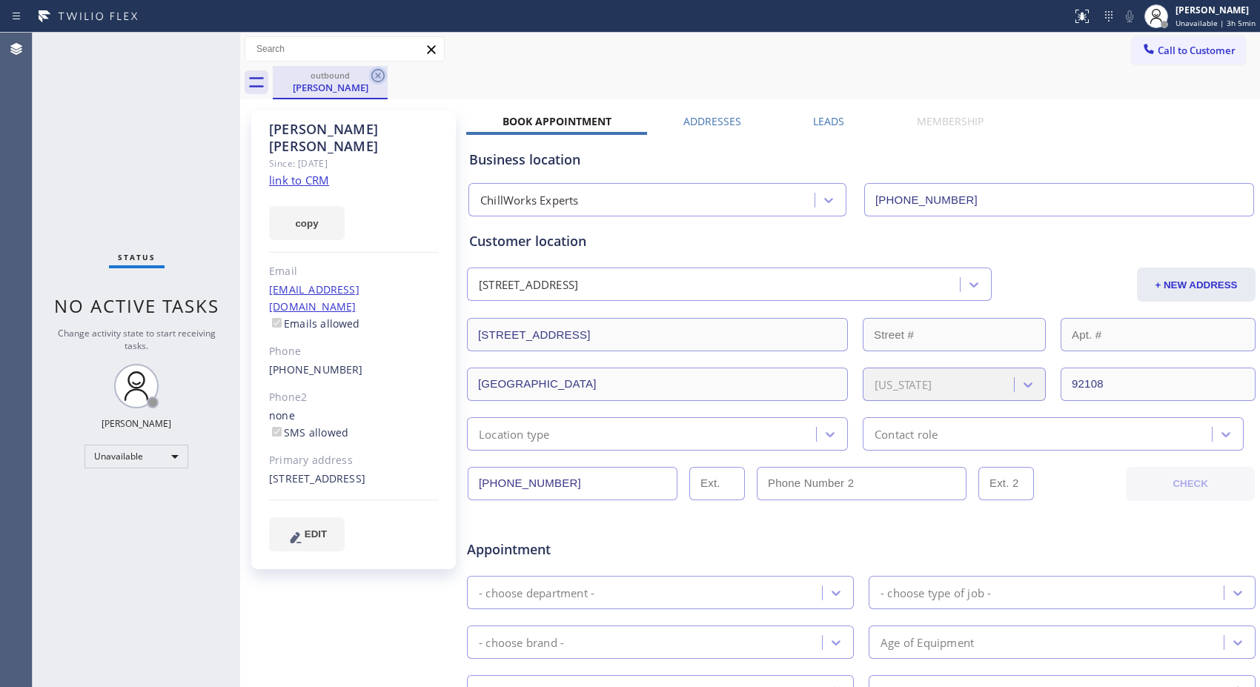
click at [372, 74] on icon at bounding box center [377, 75] width 13 height 13
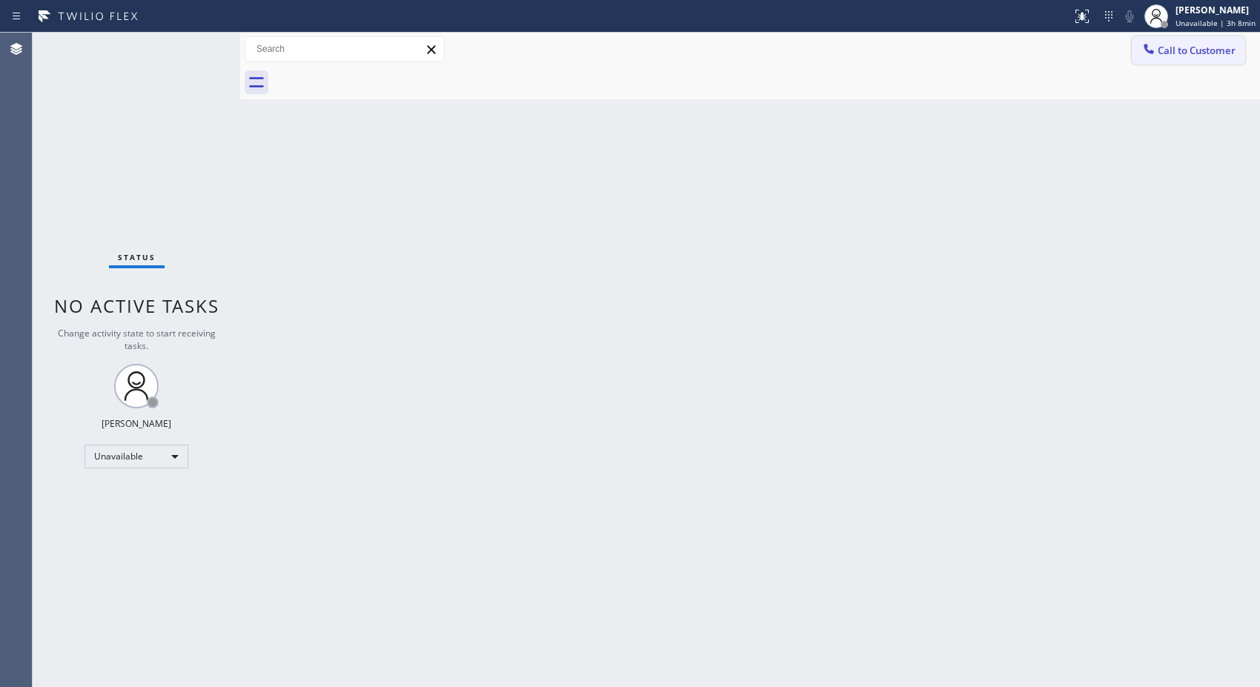
click at [1172, 54] on span "Call to Customer" at bounding box center [1197, 50] width 78 height 13
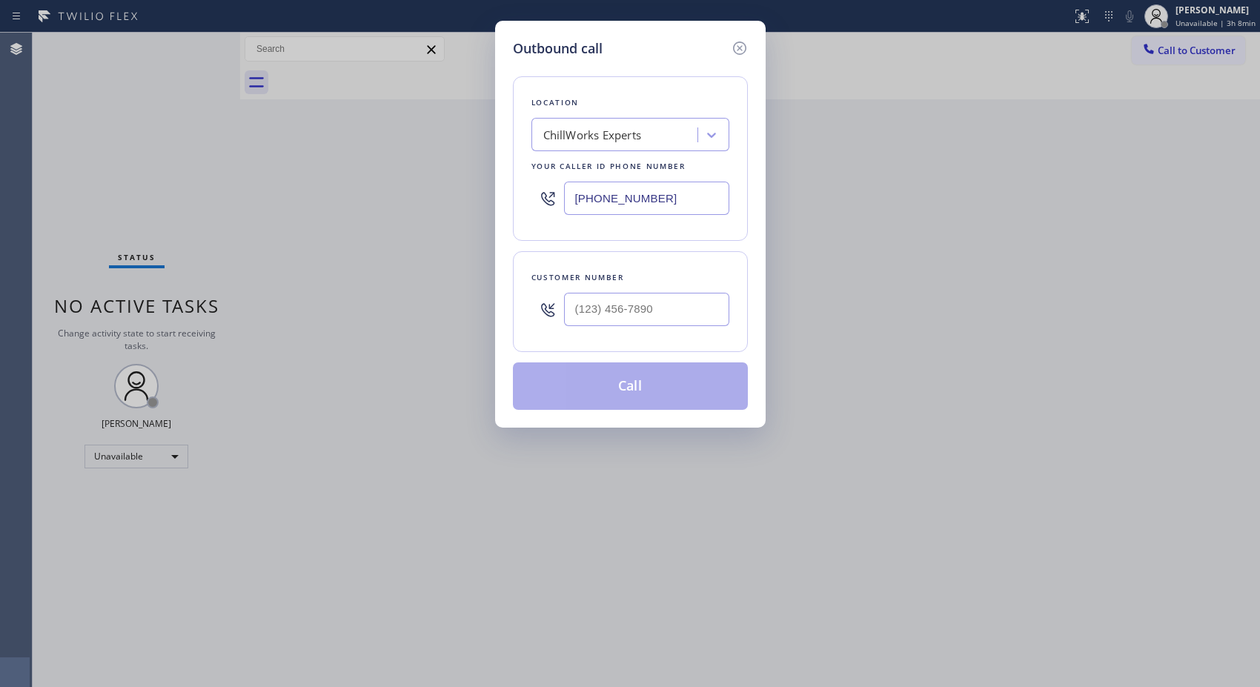
drag, startPoint x: 557, startPoint y: 191, endPoint x: 516, endPoint y: 179, distance: 43.4
click at [516, 179] on div "Location ChillWorks Experts Your caller id phone number [PHONE_NUMBER]" at bounding box center [630, 158] width 235 height 165
paste input "424) 364-1170"
type input "[PHONE_NUMBER]"
click at [670, 305] on input "(___) ___-____" at bounding box center [646, 309] width 165 height 33
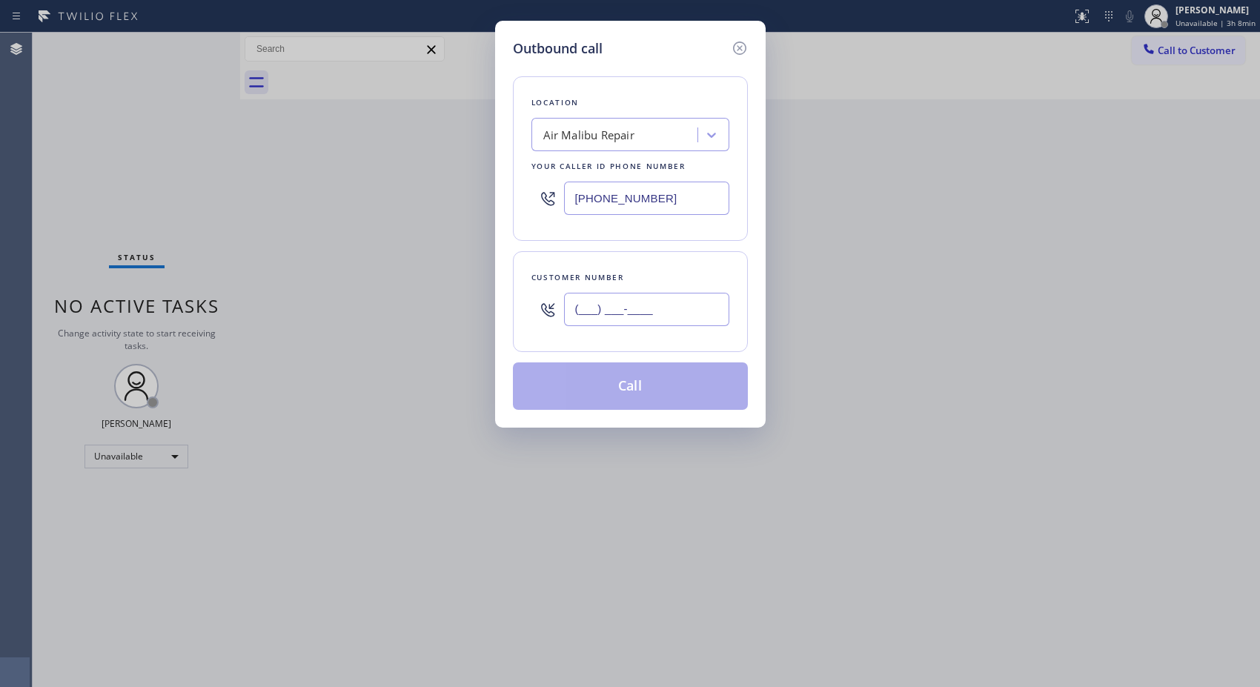
drag, startPoint x: 670, startPoint y: 304, endPoint x: 452, endPoint y: 218, distance: 234.2
click at [476, 279] on div "Outbound call Location Air Malibu Repair Your caller id phone number [PHONE_NUM…" at bounding box center [630, 343] width 1260 height 687
paste input "818) 746-6584"
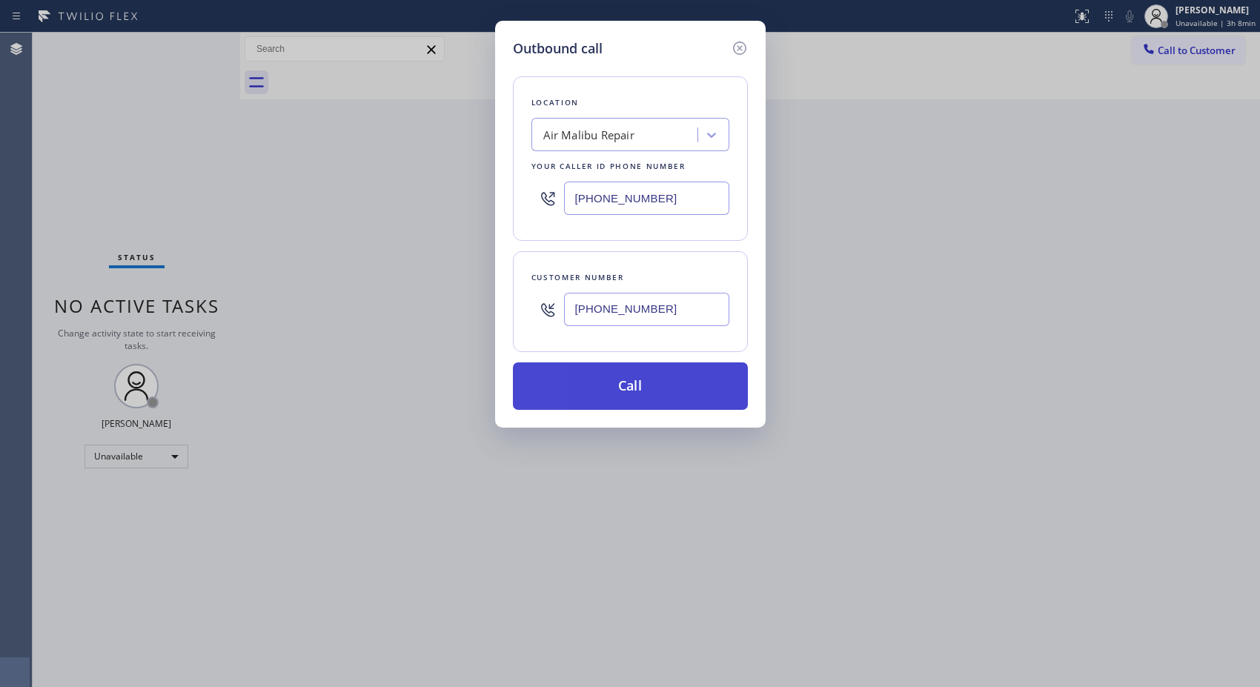
type input "[PHONE_NUMBER]"
click at [653, 384] on button "Call" at bounding box center [630, 385] width 235 height 47
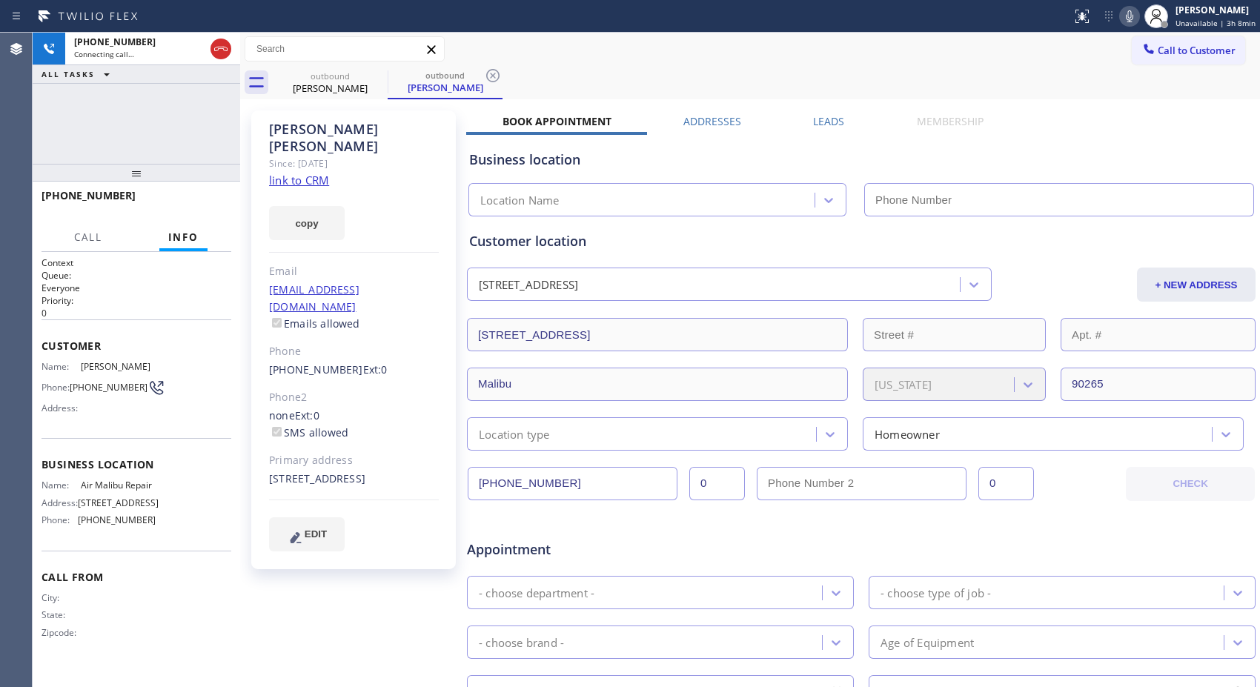
type input "[PHONE_NUMBER]"
click at [487, 84] on icon at bounding box center [493, 76] width 18 height 18
drag, startPoint x: 142, startPoint y: 179, endPoint x: 153, endPoint y: 136, distance: 44.6
click at [153, 136] on div "[PHONE_NUMBER] Connecting call… ALL TASKS ALL TASKS ACTIVE TASKS TASKS IN WRAP …" at bounding box center [137, 360] width 208 height 654
click at [211, 202] on span "HANG UP" at bounding box center [196, 202] width 45 height 10
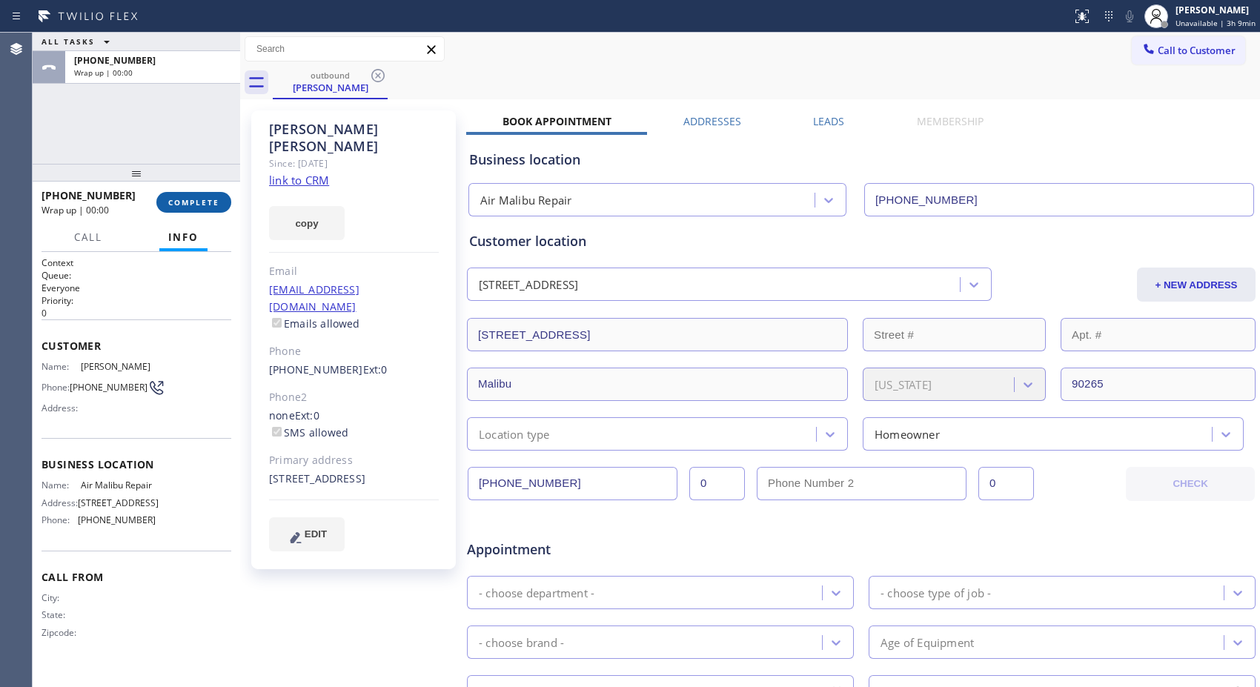
click at [211, 202] on span "COMPLETE" at bounding box center [193, 202] width 51 height 10
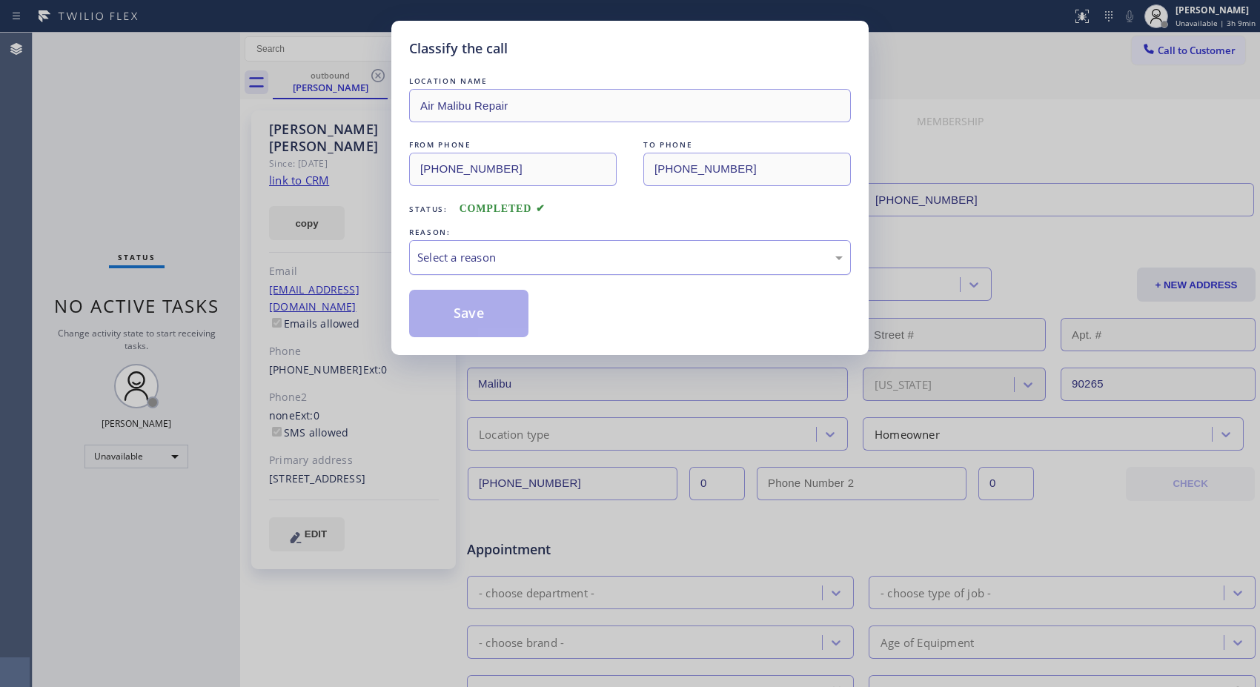
click at [514, 263] on div "Select a reason" at bounding box center [629, 257] width 425 height 17
click at [455, 321] on button "Save" at bounding box center [468, 313] width 119 height 47
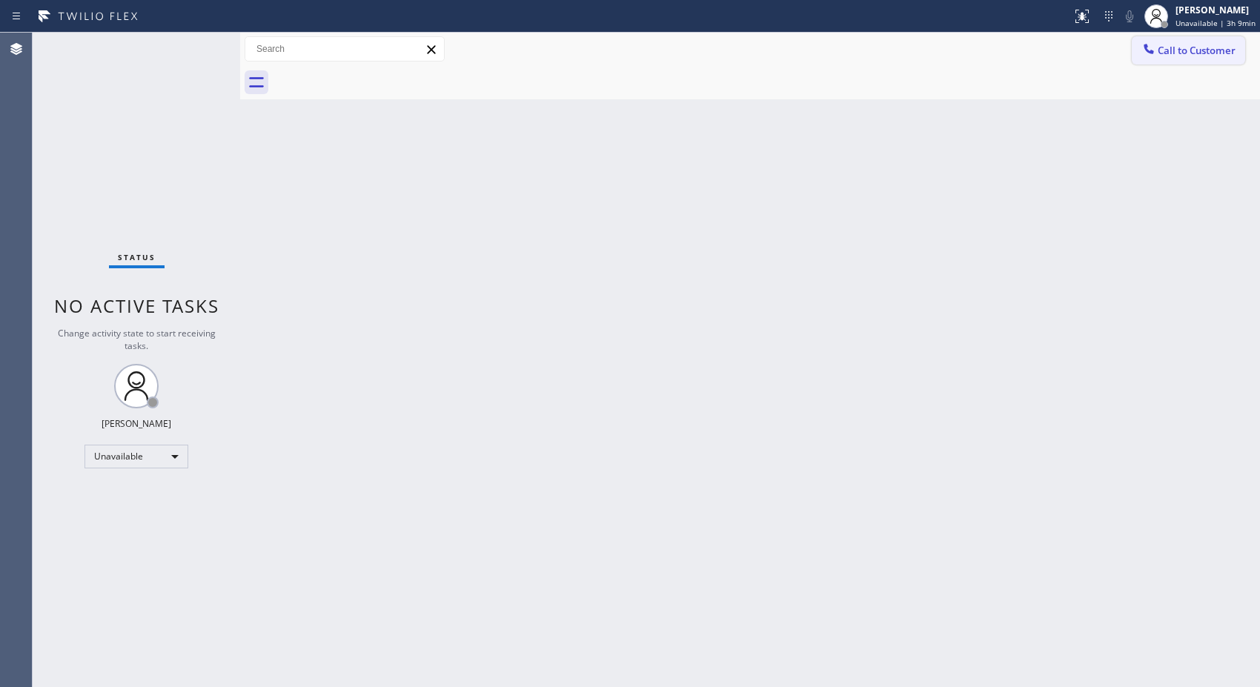
click at [1198, 56] on span "Call to Customer" at bounding box center [1197, 50] width 78 height 13
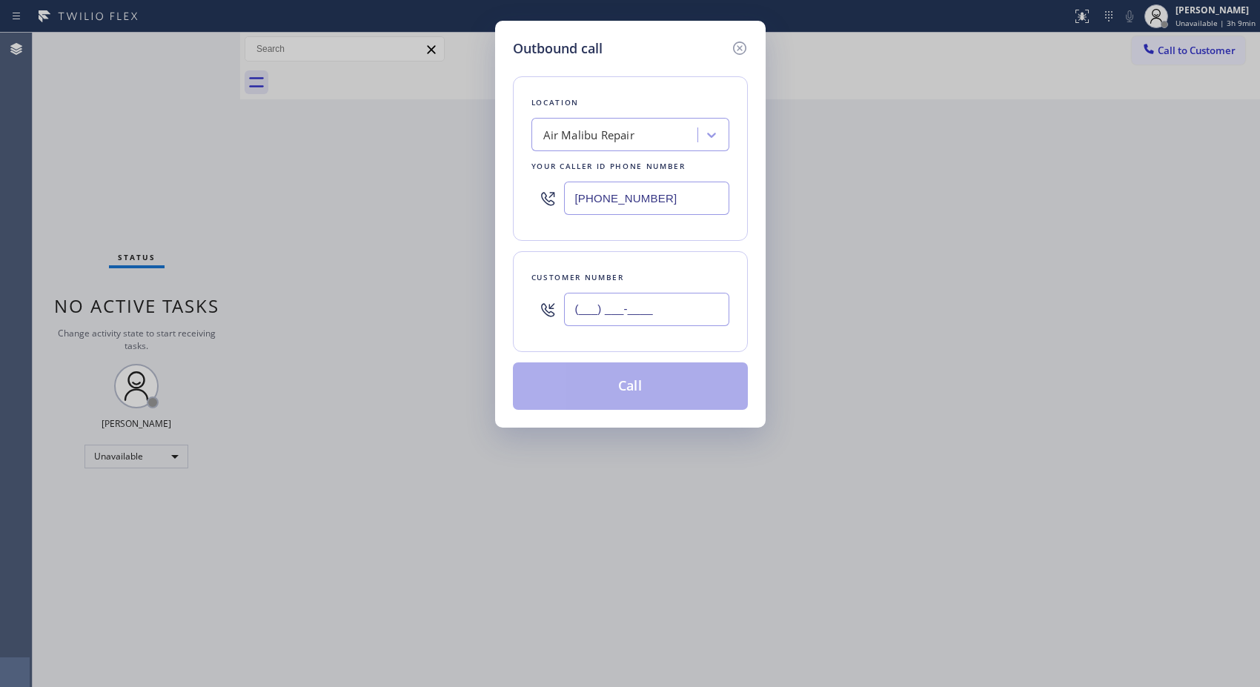
drag, startPoint x: 689, startPoint y: 307, endPoint x: 492, endPoint y: 300, distance: 197.3
click at [492, 300] on div "Outbound call Location Air Malibu Repair Your caller id phone number [PHONE_NUM…" at bounding box center [630, 343] width 1260 height 687
paste input "323) 393-2108"
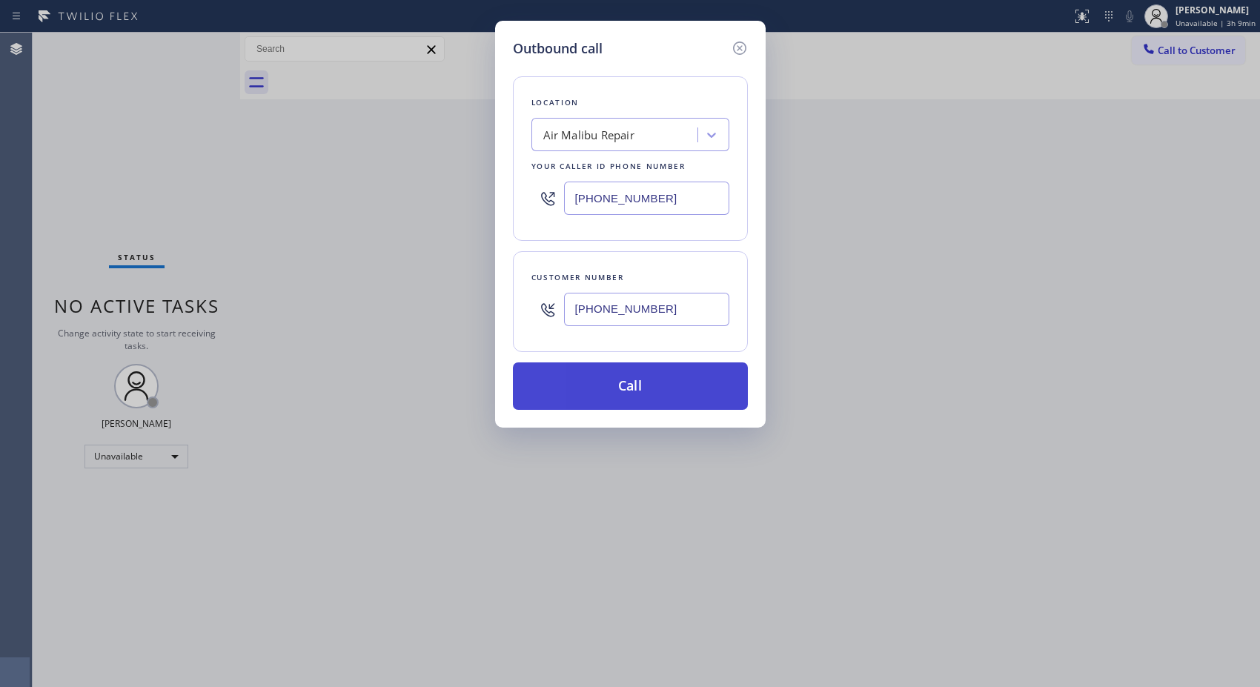
type input "[PHONE_NUMBER]"
click at [657, 391] on button "Call" at bounding box center [630, 385] width 235 height 47
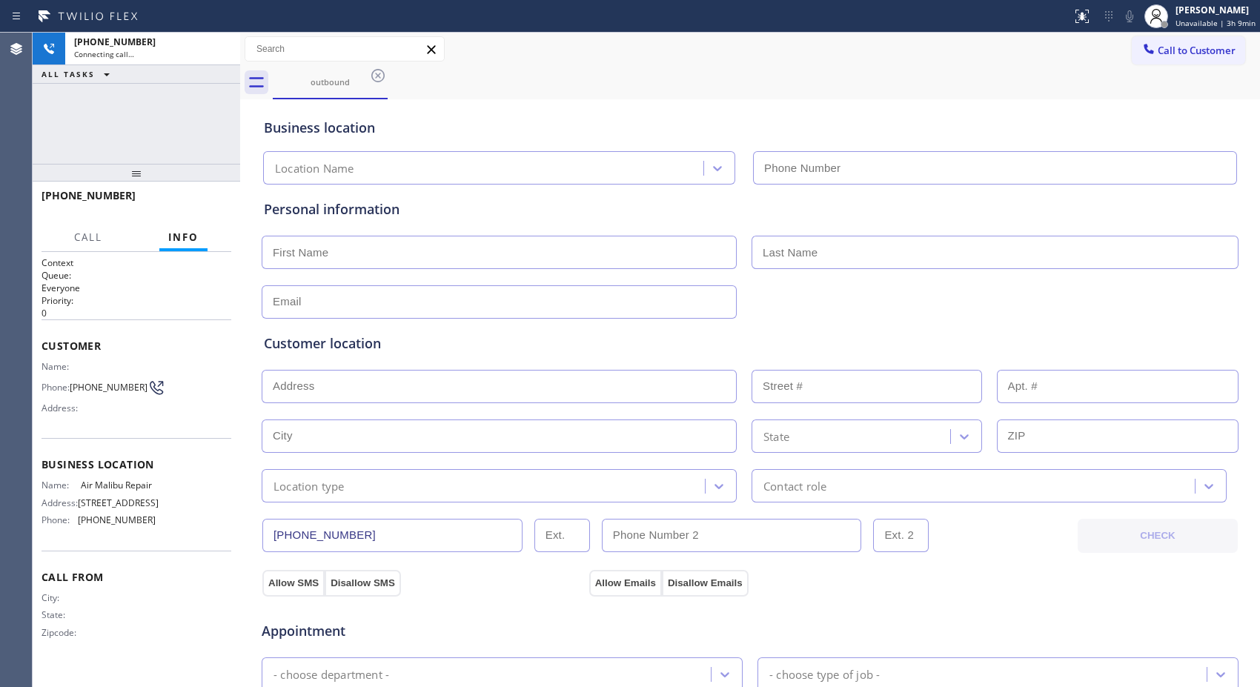
type input "[PHONE_NUMBER]"
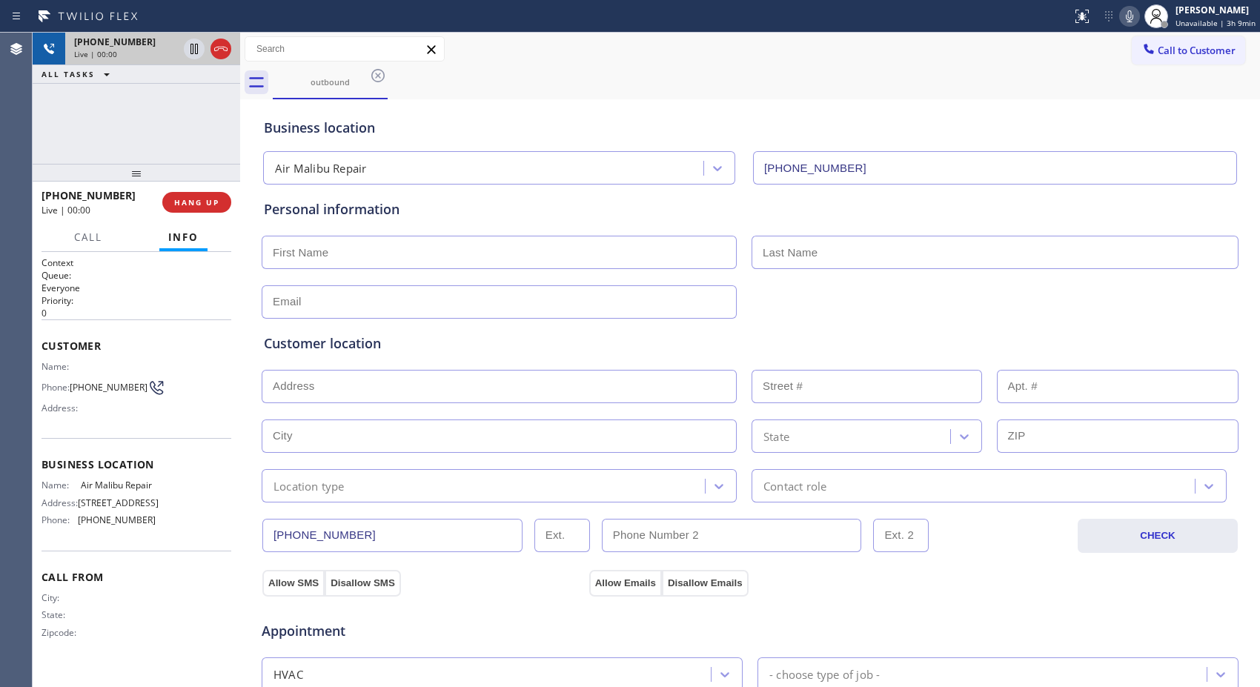
click at [219, 45] on icon at bounding box center [221, 49] width 18 height 18
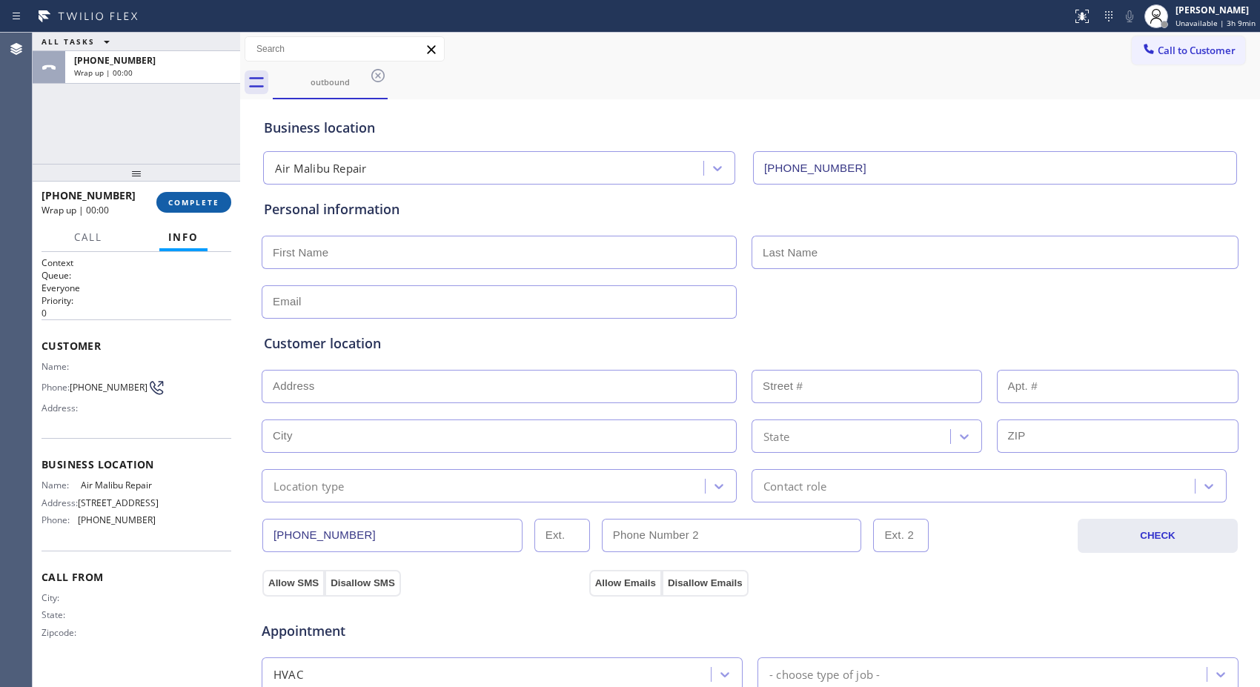
click at [182, 204] on span "COMPLETE" at bounding box center [193, 202] width 51 height 10
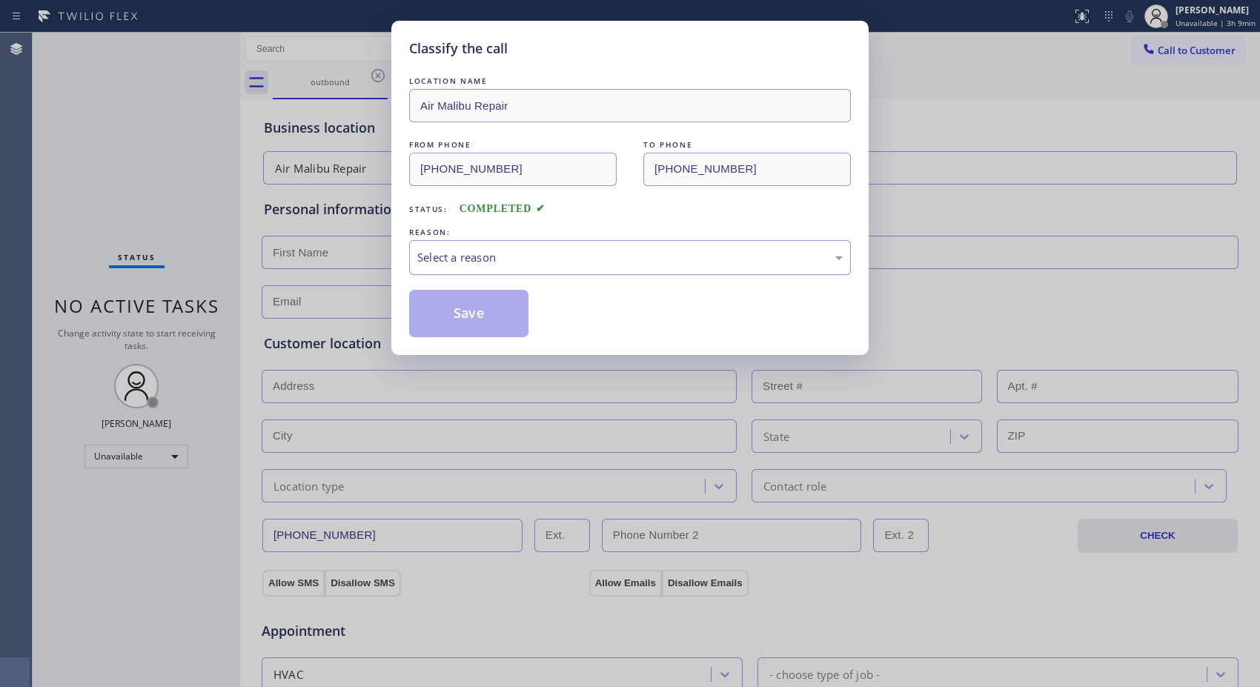
click at [551, 256] on div "Select a reason" at bounding box center [629, 257] width 425 height 17
drag, startPoint x: 491, startPoint y: 320, endPoint x: 459, endPoint y: 245, distance: 81.4
click at [490, 317] on button "Save" at bounding box center [468, 313] width 119 height 47
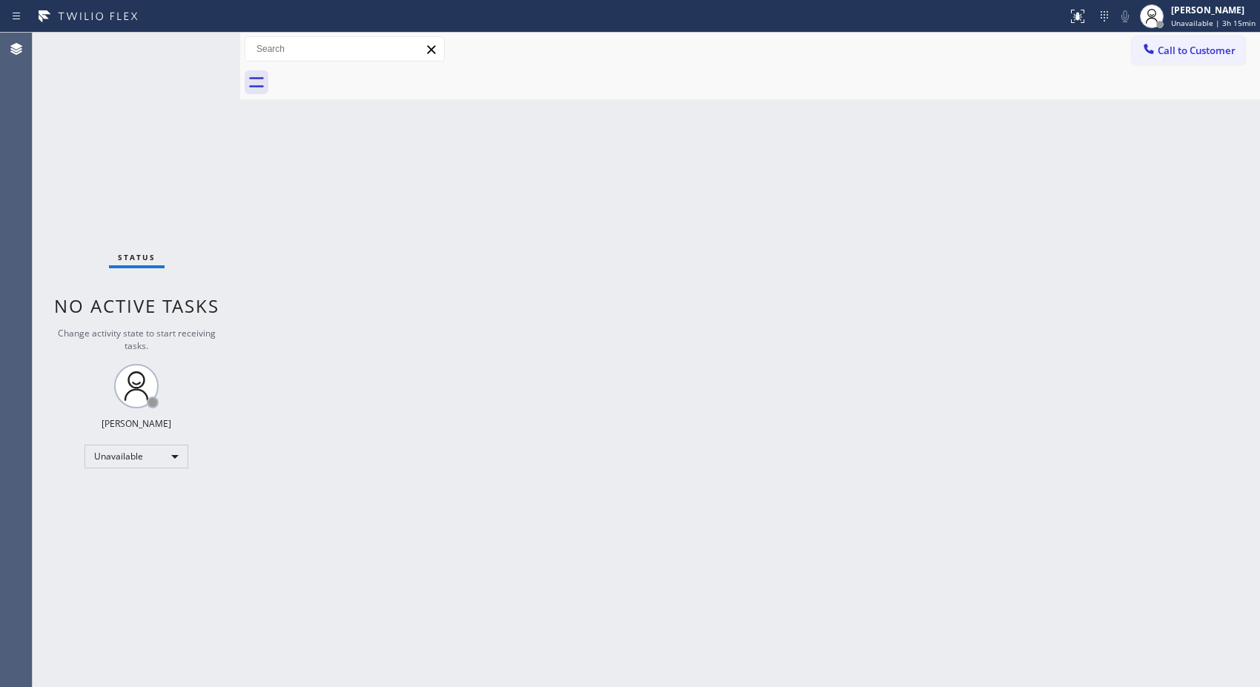
drag, startPoint x: 839, startPoint y: 265, endPoint x: 783, endPoint y: 250, distance: 57.7
click at [839, 265] on div "Back to Dashboard Change Sender ID Customers Technicians Select a contact Outbo…" at bounding box center [750, 360] width 1020 height 654
click at [1221, 15] on div "[PERSON_NAME]" at bounding box center [1213, 10] width 84 height 13
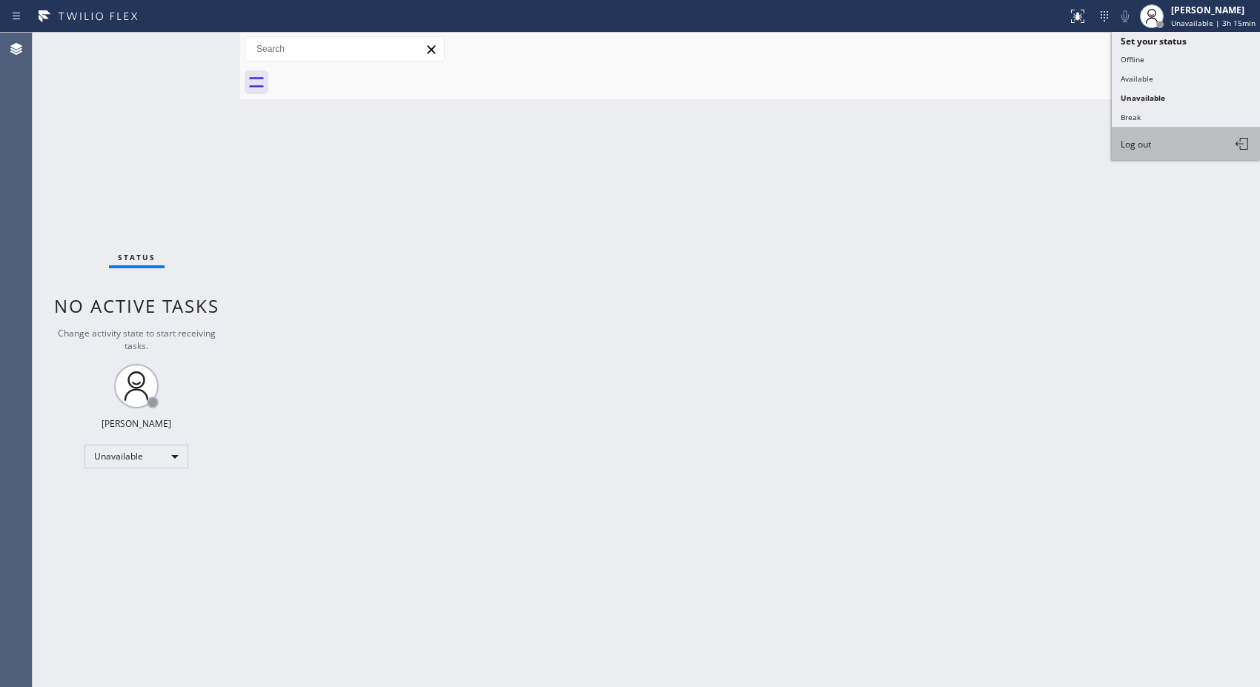
click at [1159, 141] on button "Log out" at bounding box center [1186, 143] width 148 height 33
